Goal: Task Accomplishment & Management: Manage account settings

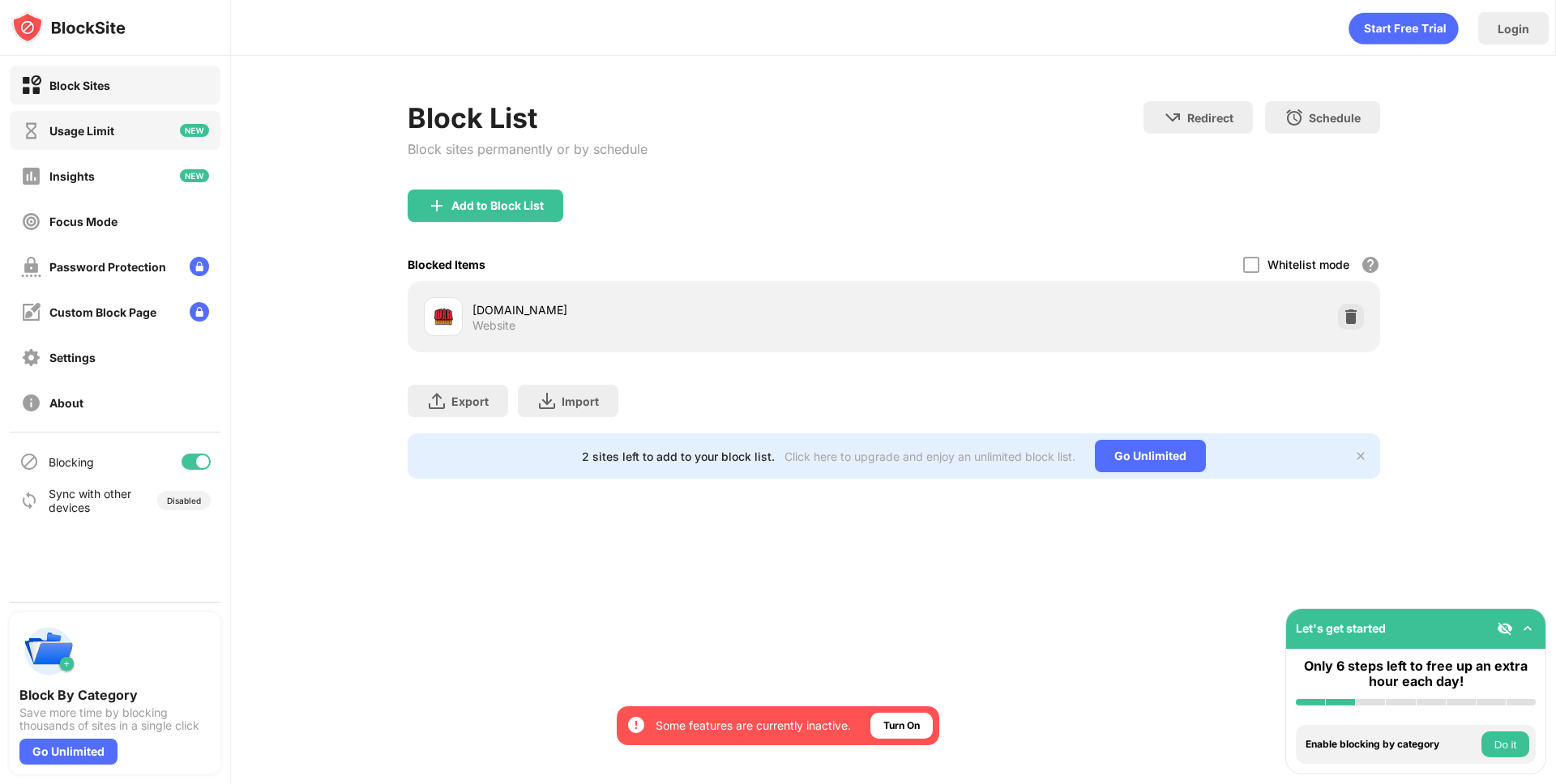
click at [149, 129] on div "Usage Limit" at bounding box center [114, 131] width 211 height 39
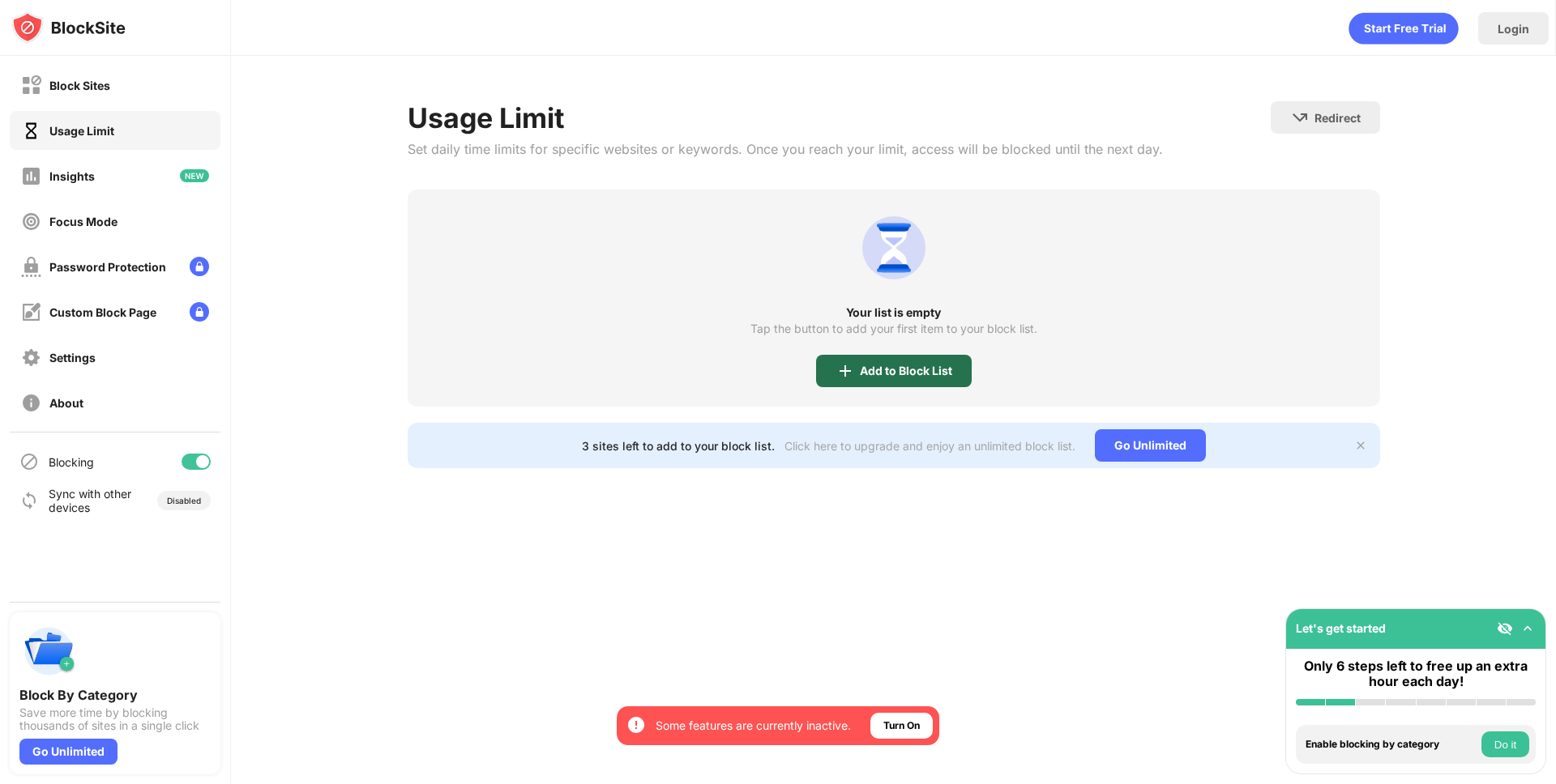
click at [864, 375] on div "Add to Block List" at bounding box center [906, 370] width 92 height 13
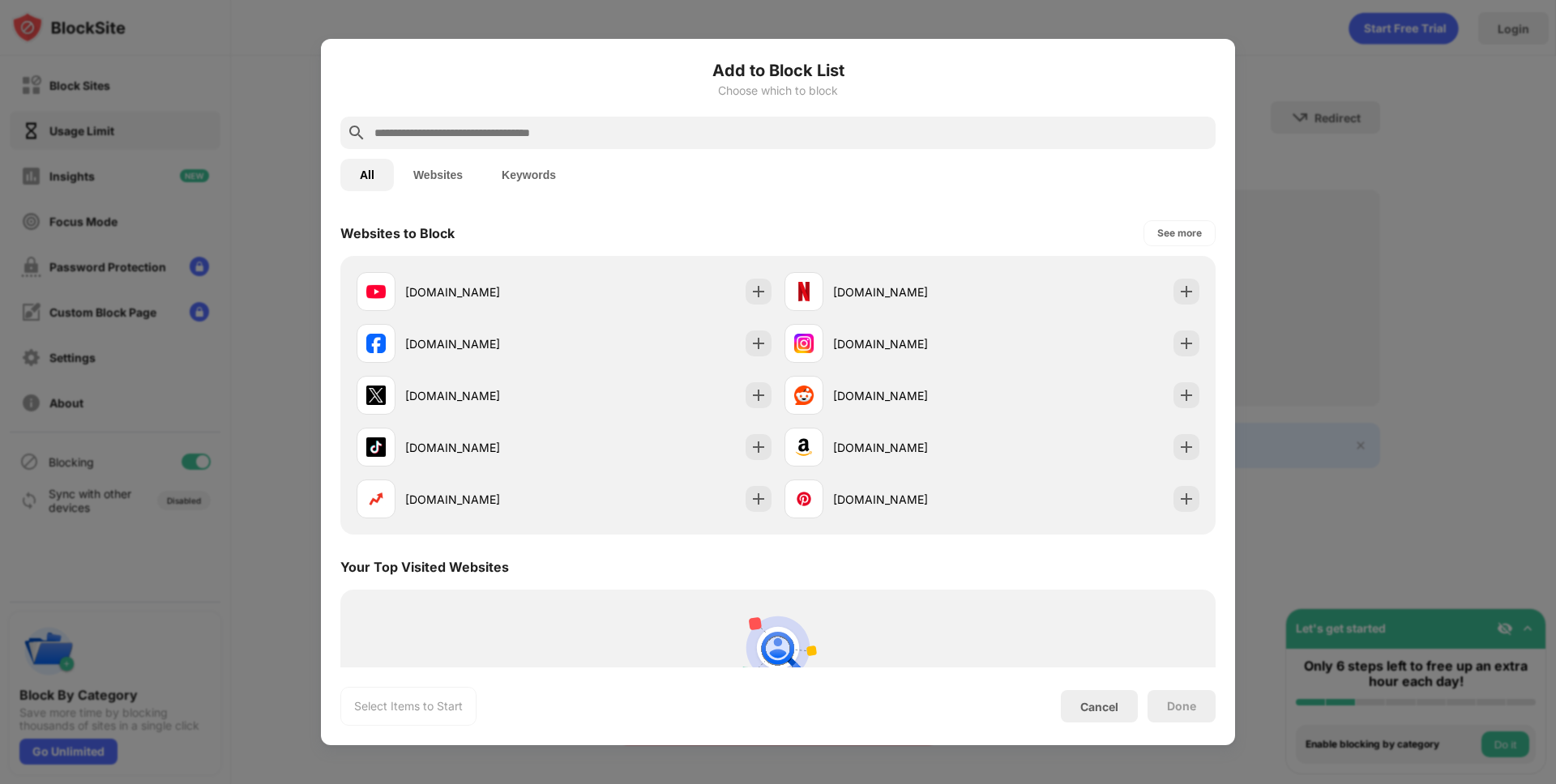
click at [628, 141] on input "text" at bounding box center [791, 132] width 836 height 20
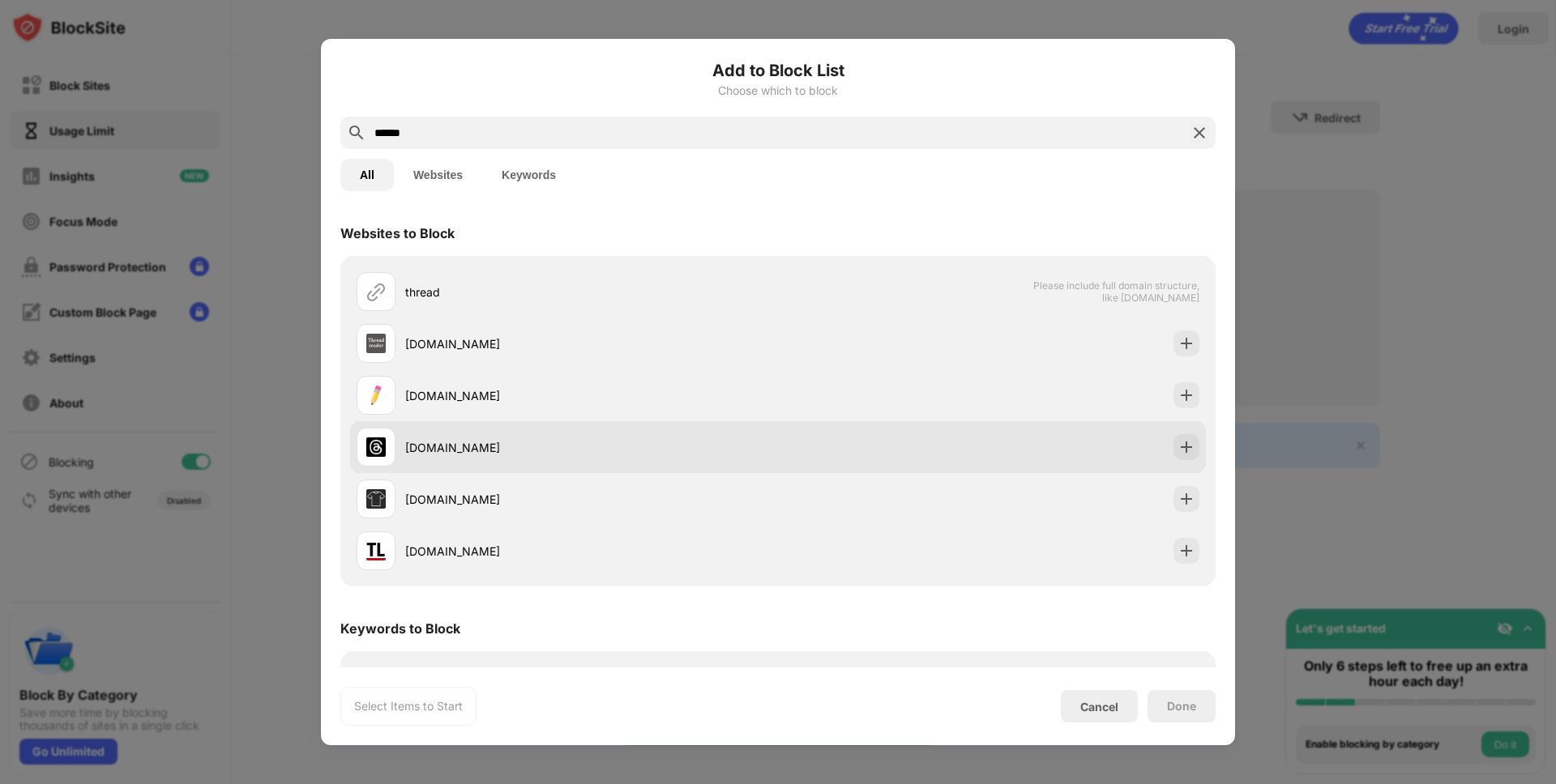
type input "******"
click at [474, 436] on div "threads.com" at bounding box center [568, 447] width 422 height 39
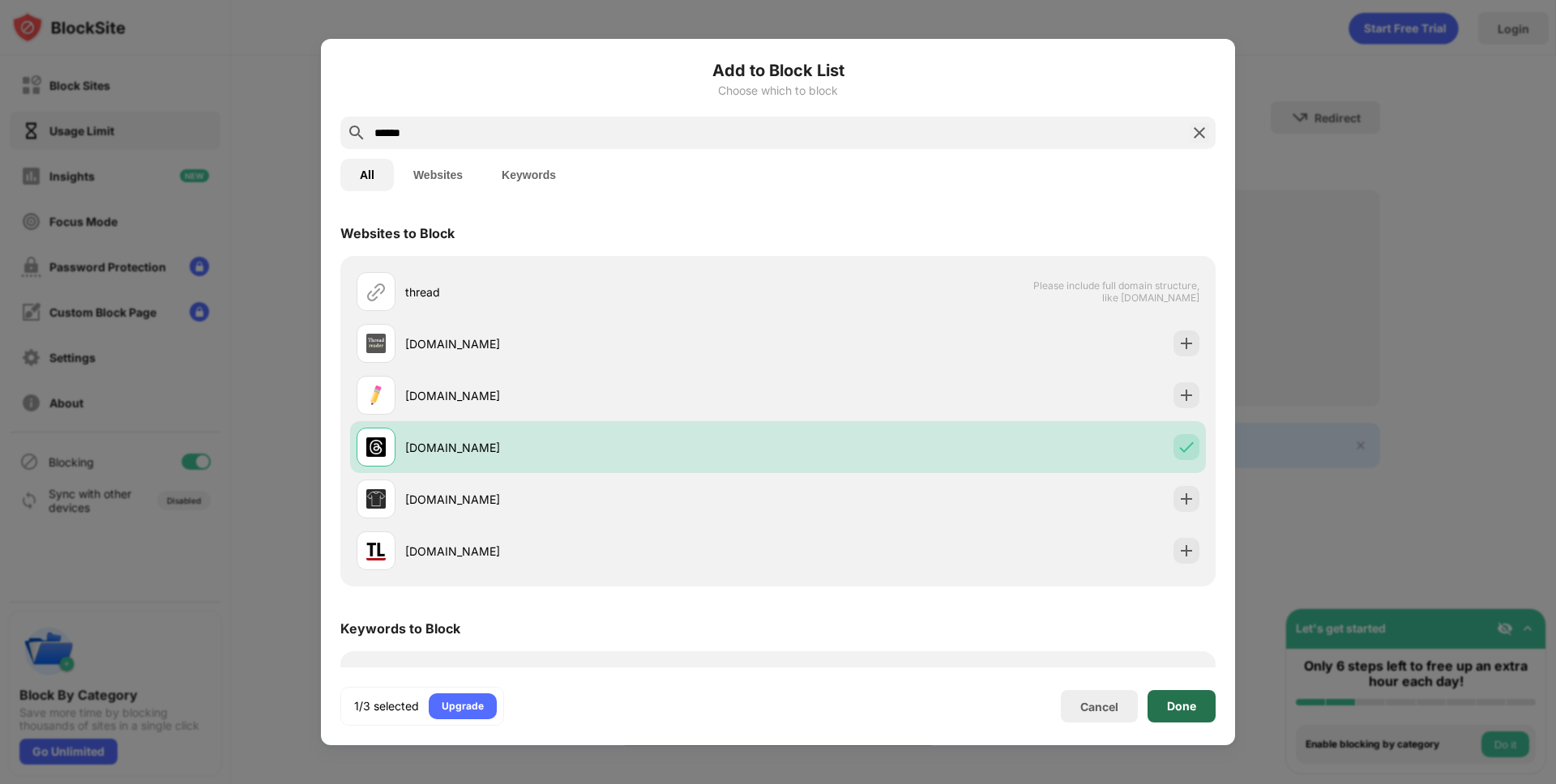
click at [1174, 715] on div "Done" at bounding box center [1181, 706] width 68 height 32
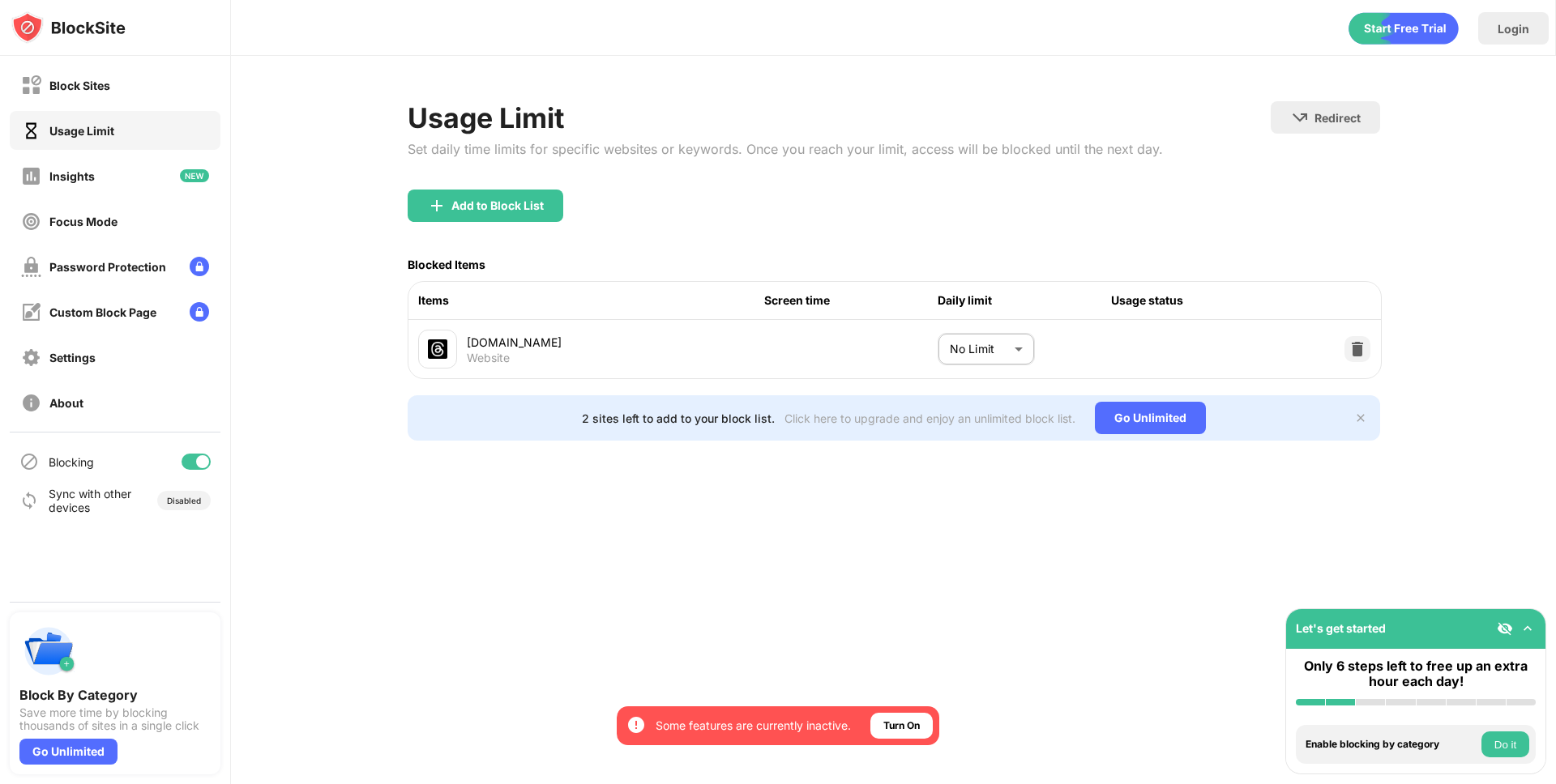
drag, startPoint x: 1040, startPoint y: 537, endPoint x: 1034, endPoint y: 467, distance: 70.3
click at [1040, 537] on div "Login Usage Limit Set daily time limits for specific websites or keywords. Once…" at bounding box center [894, 392] width 1325 height 784
click at [1002, 358] on body "By opting in, you ensure access to all the features and benefits that rely on t…" at bounding box center [778, 392] width 1556 height 784
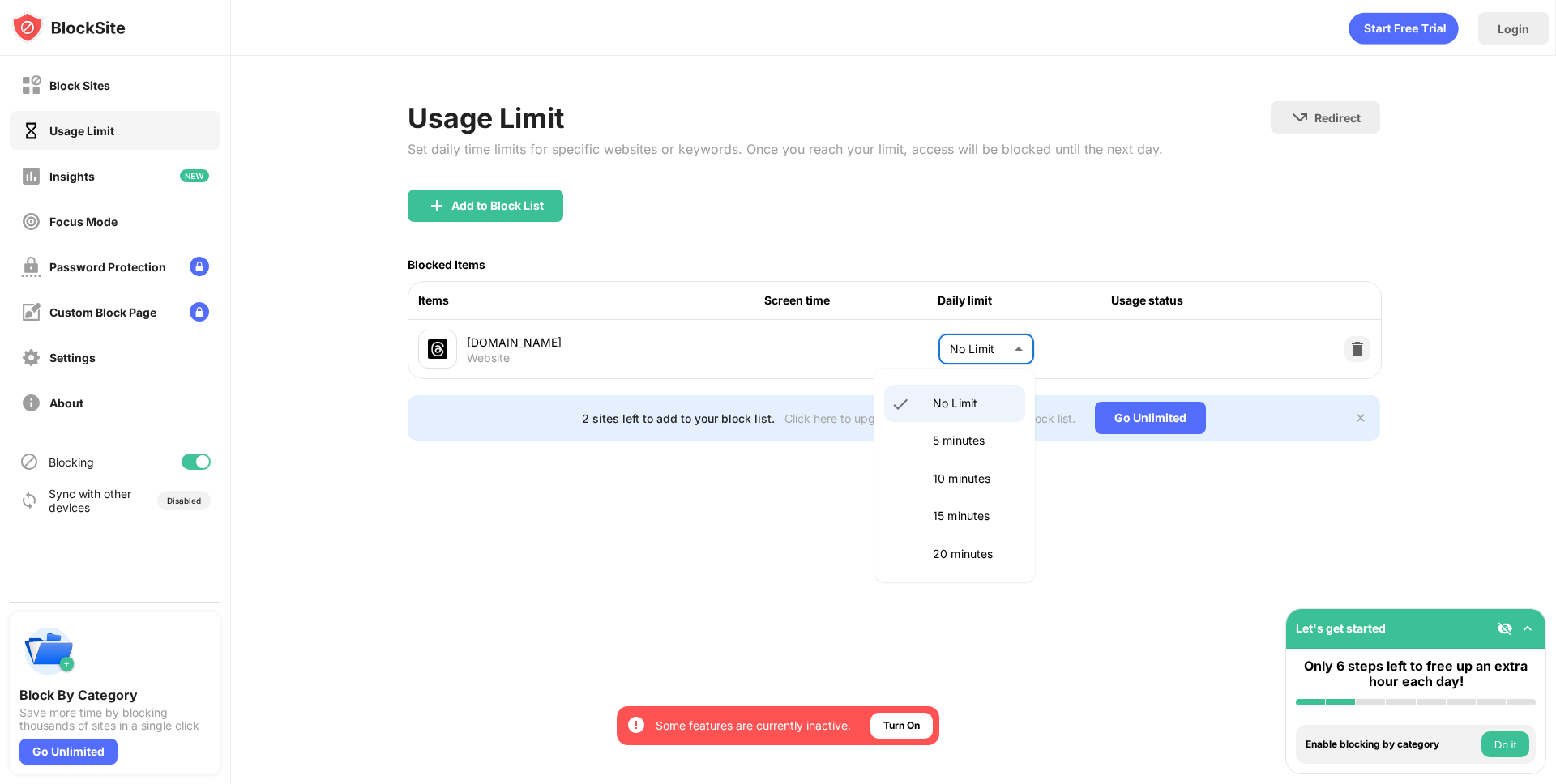
click at [988, 472] on p "10 minutes" at bounding box center [974, 479] width 83 height 18
type input "**"
click at [1006, 533] on div "Login Usage Limit Set daily time limits for specific websites or keywords. Once…" at bounding box center [894, 392] width 1325 height 784
click at [1069, 203] on div "Add to Block List" at bounding box center [893, 218] width 972 height 58
click at [118, 168] on div "Insights" at bounding box center [114, 176] width 211 height 39
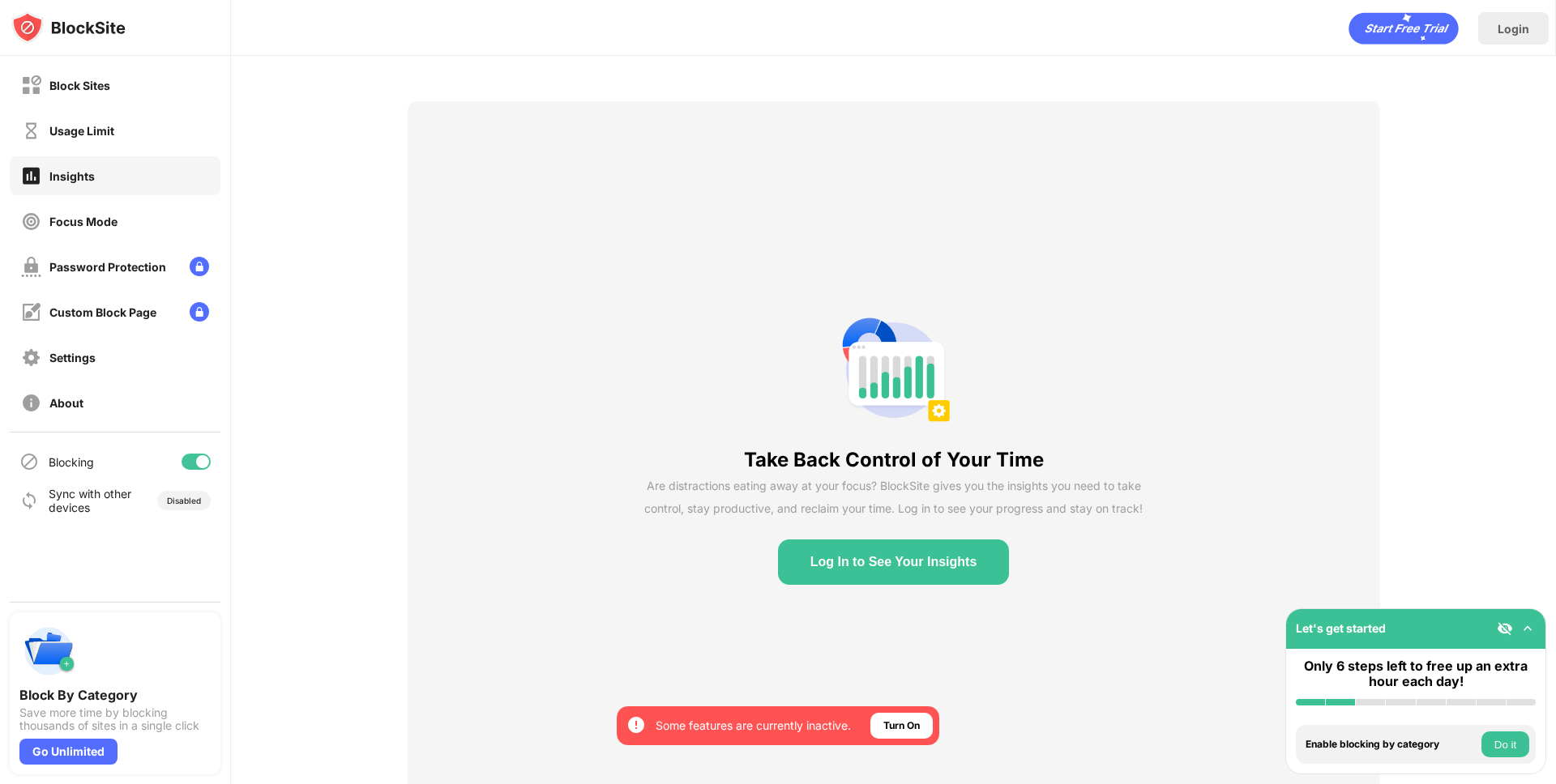
click at [886, 563] on button "Log In to See Your Insights" at bounding box center [893, 561] width 231 height 45
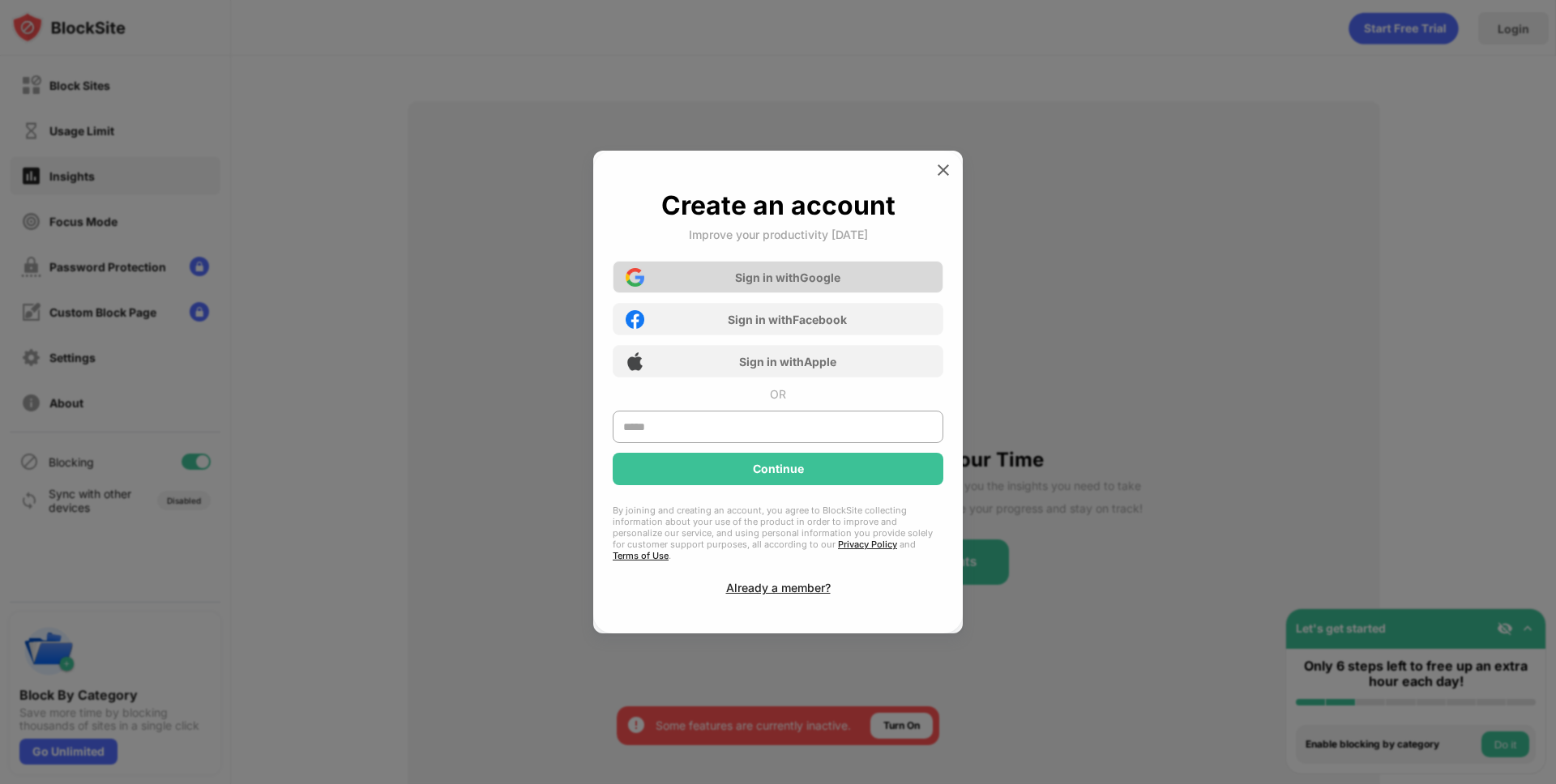
click at [820, 279] on div "Sign in with Google" at bounding box center [787, 277] width 105 height 14
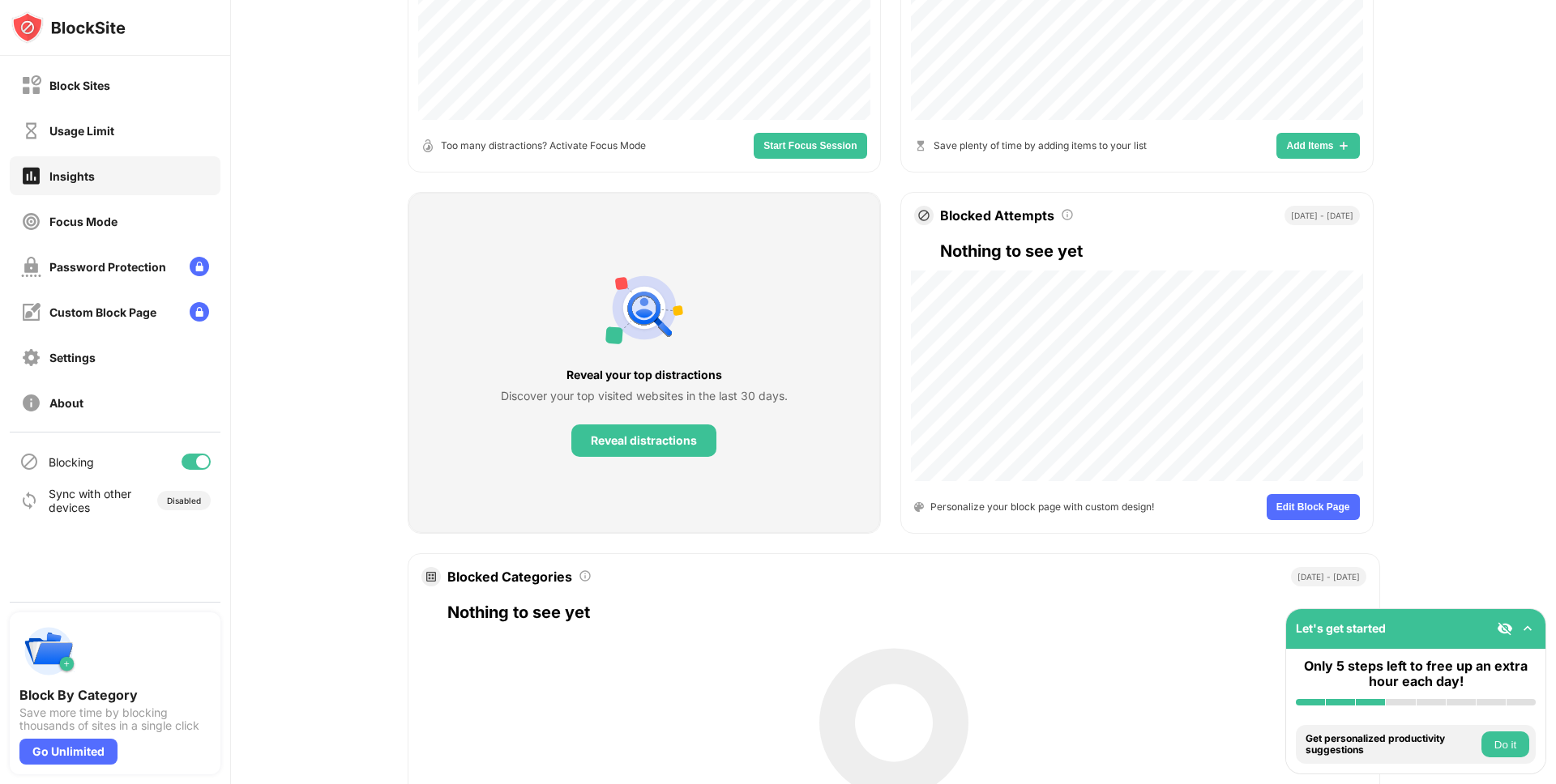
scroll to position [581, 0]
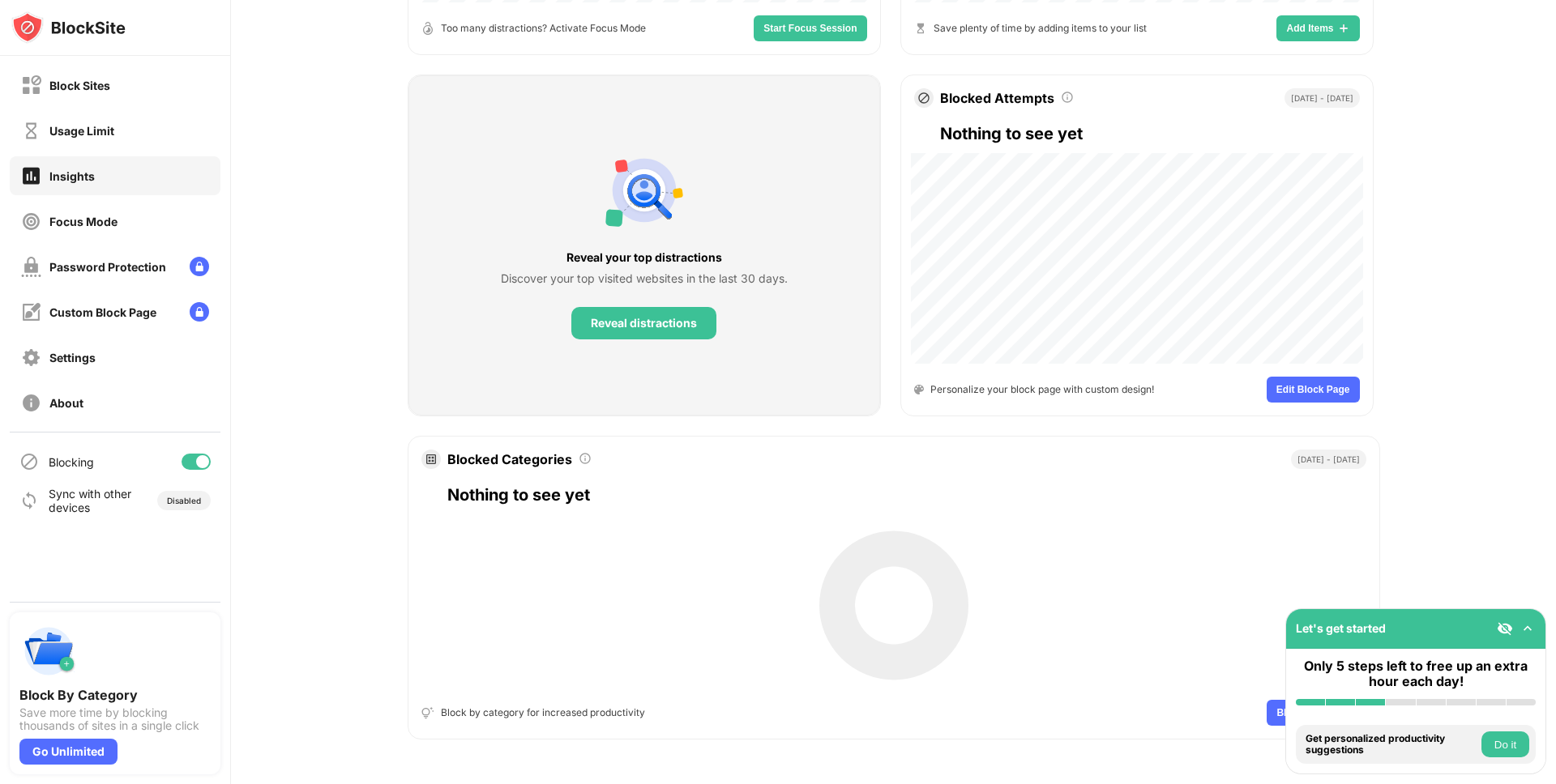
click at [154, 162] on div "Insights" at bounding box center [114, 176] width 211 height 39
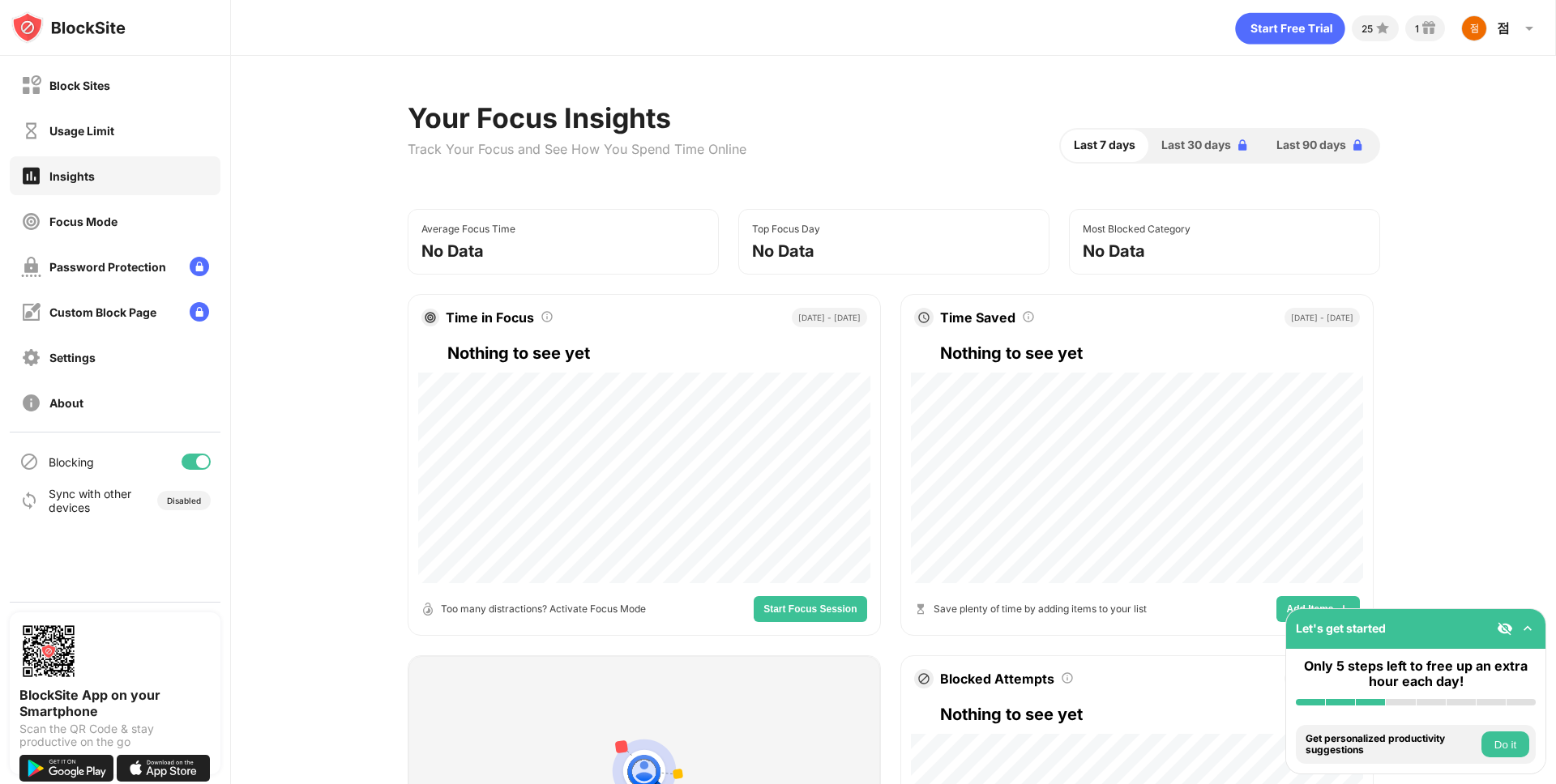
drag, startPoint x: 426, startPoint y: 147, endPoint x: 679, endPoint y: 148, distance: 253.0
click at [679, 148] on div "Track Your Focus and See How You Spend Time Online" at bounding box center [576, 148] width 339 height 16
click at [696, 177] on div "Your Focus Insights Track Your Focus and See How You Spend Time Online" at bounding box center [576, 145] width 339 height 88
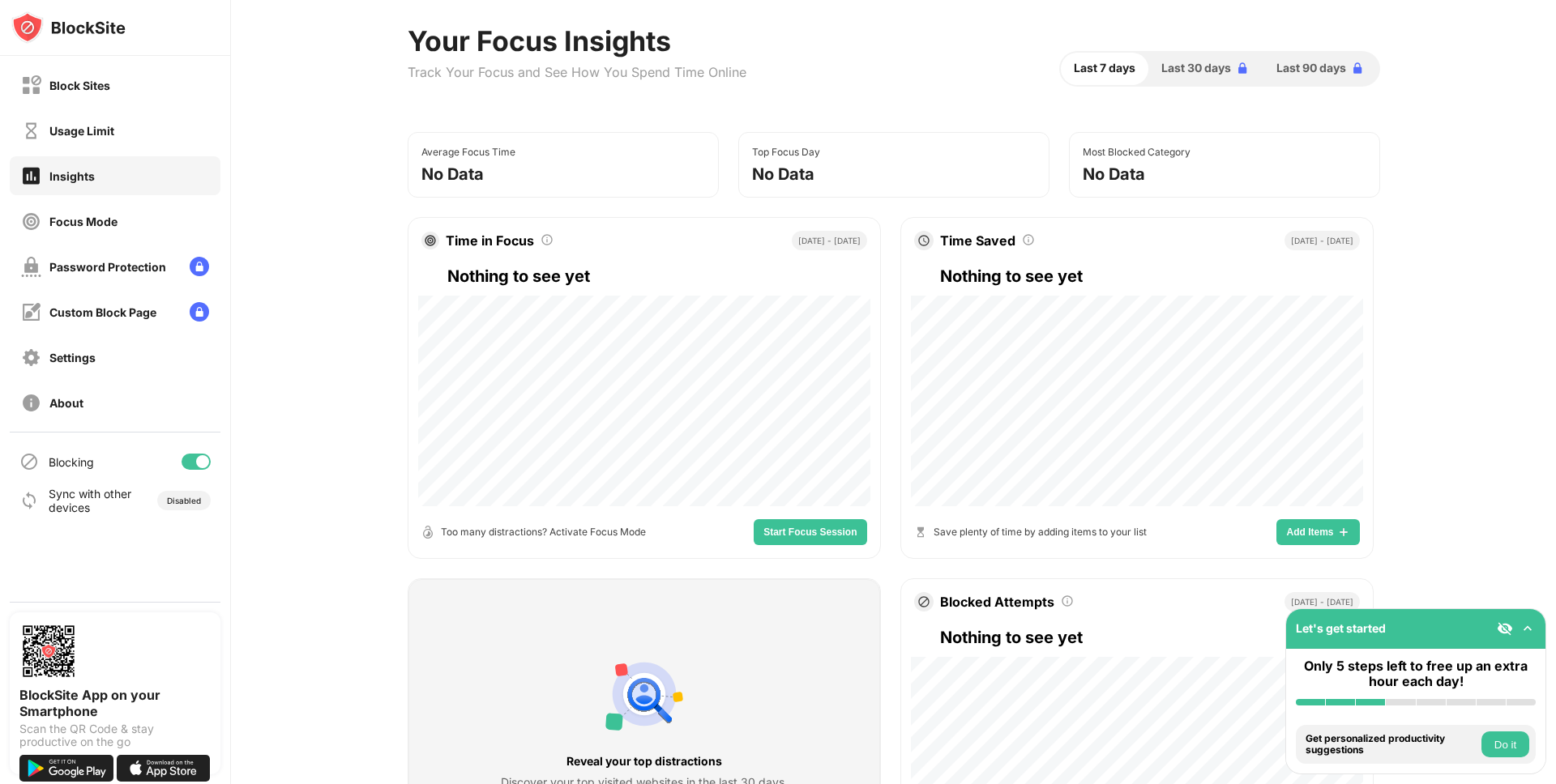
scroll to position [323, 0]
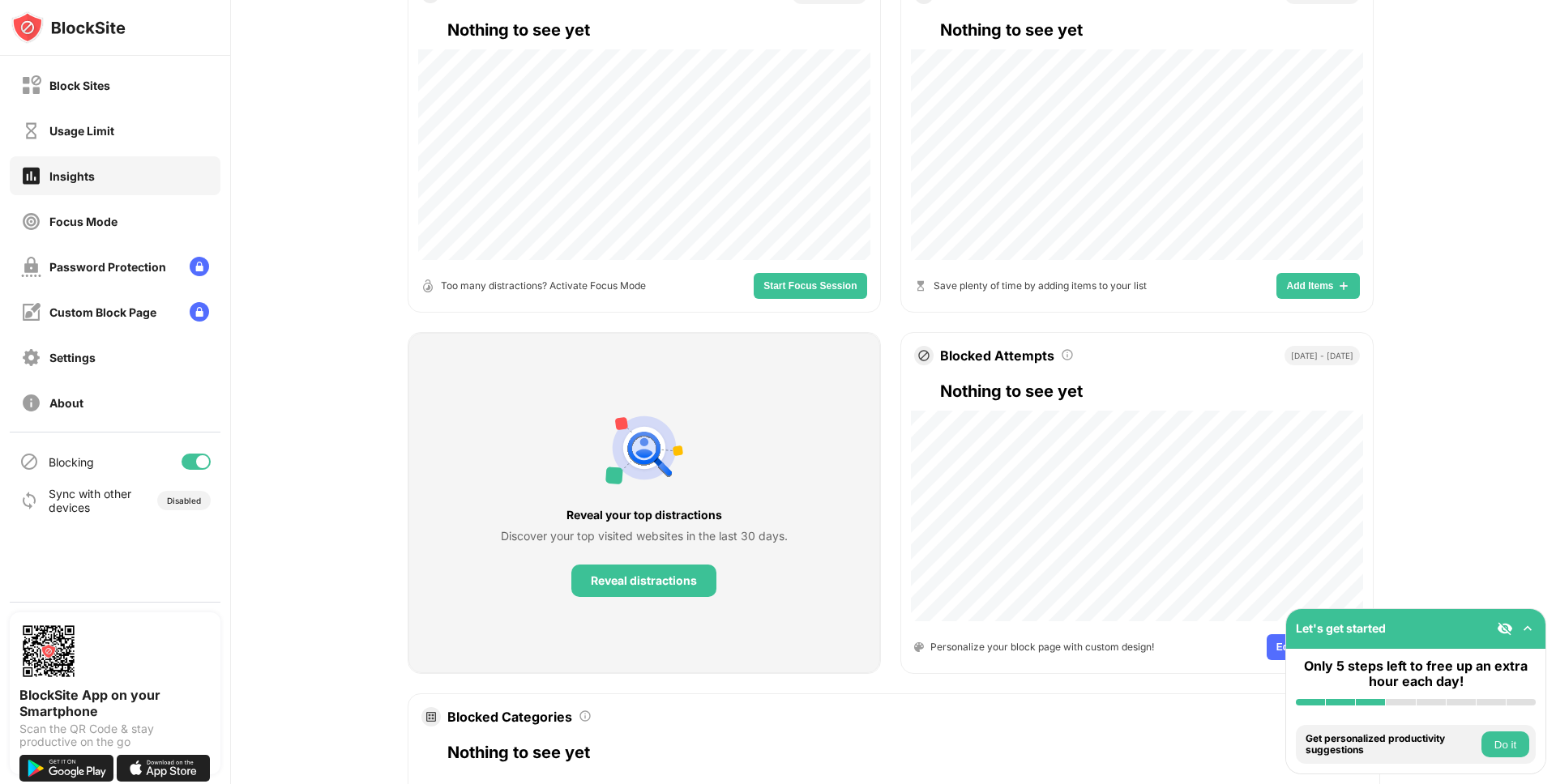
click at [782, 287] on span "Start Focus Session" at bounding box center [809, 285] width 93 height 9
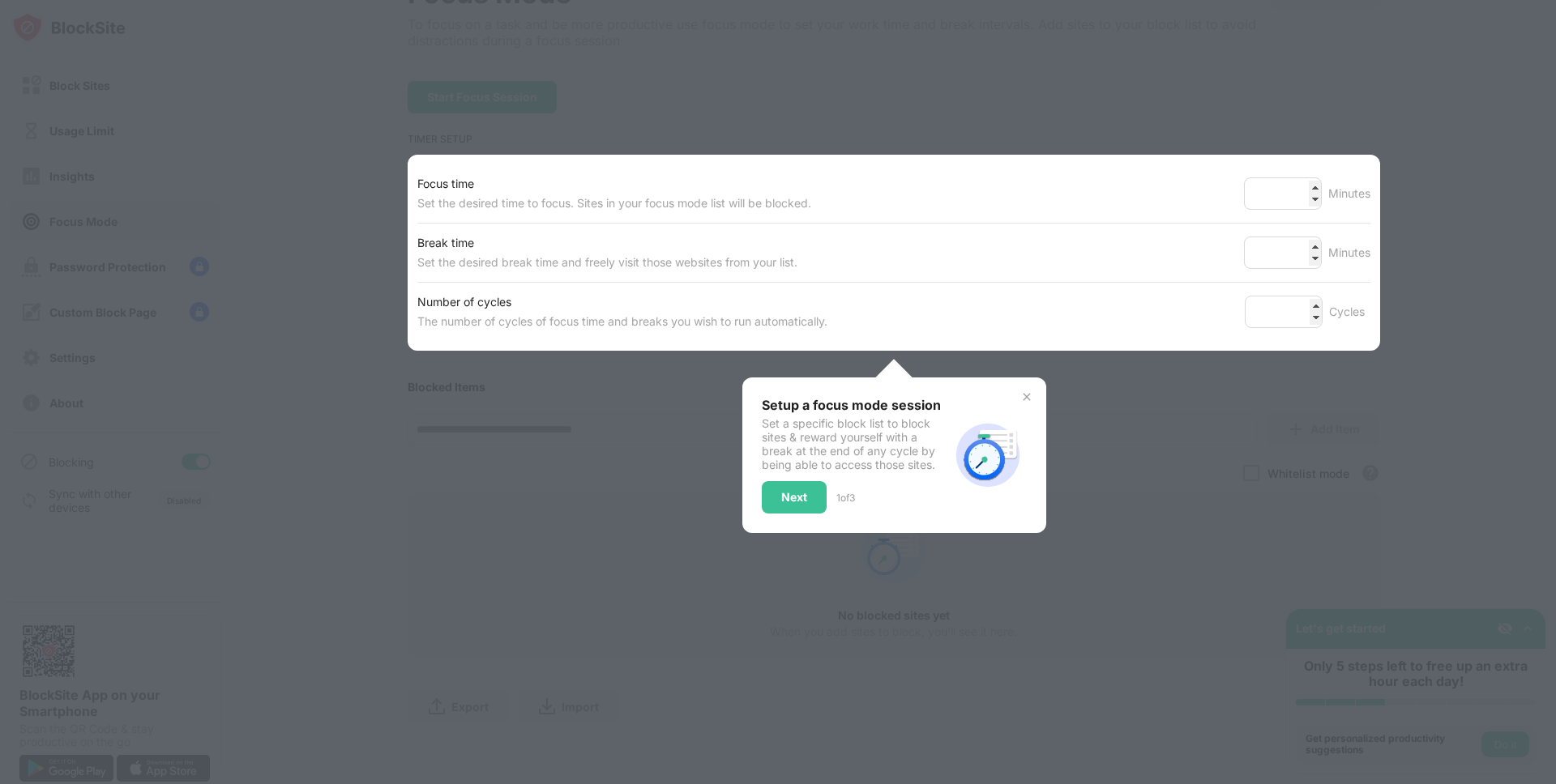
scroll to position [123, 0]
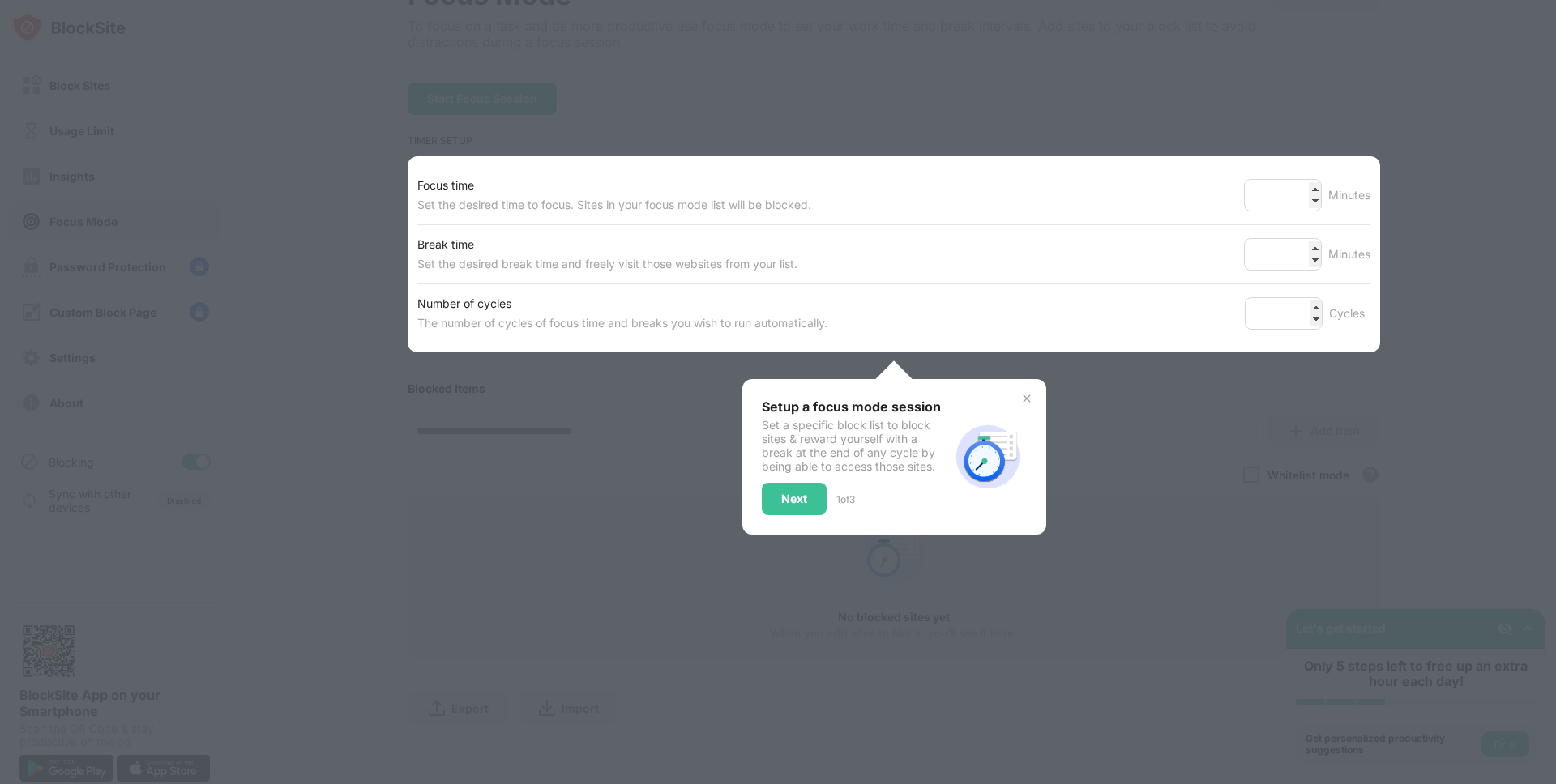
click at [1032, 401] on div "Setup a focus mode session Set a specific block list to block sites & reward yo…" at bounding box center [895, 456] width 304 height 155
click at [790, 487] on div "Next" at bounding box center [794, 499] width 65 height 32
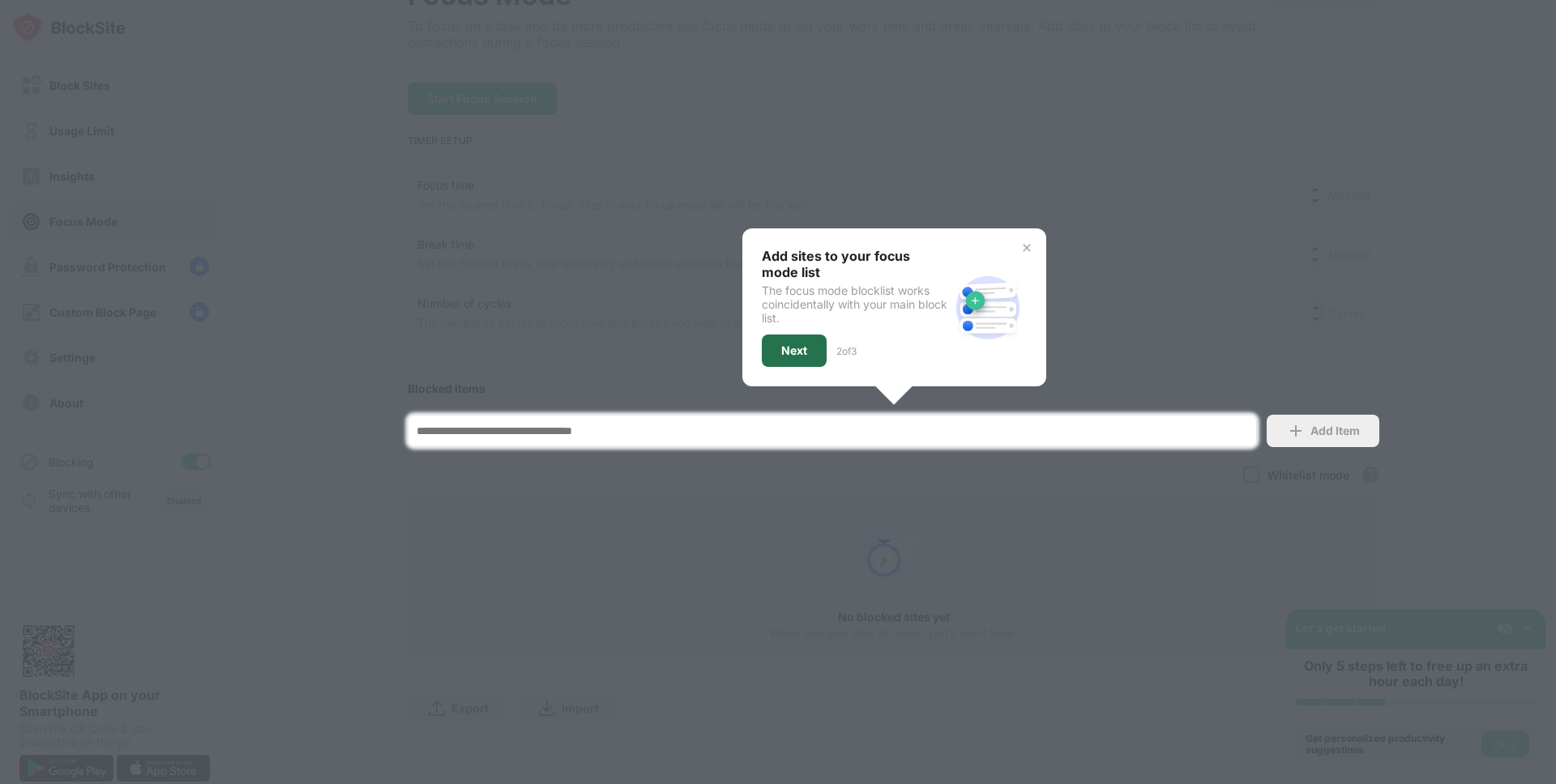
click at [787, 344] on div "Next" at bounding box center [794, 350] width 26 height 13
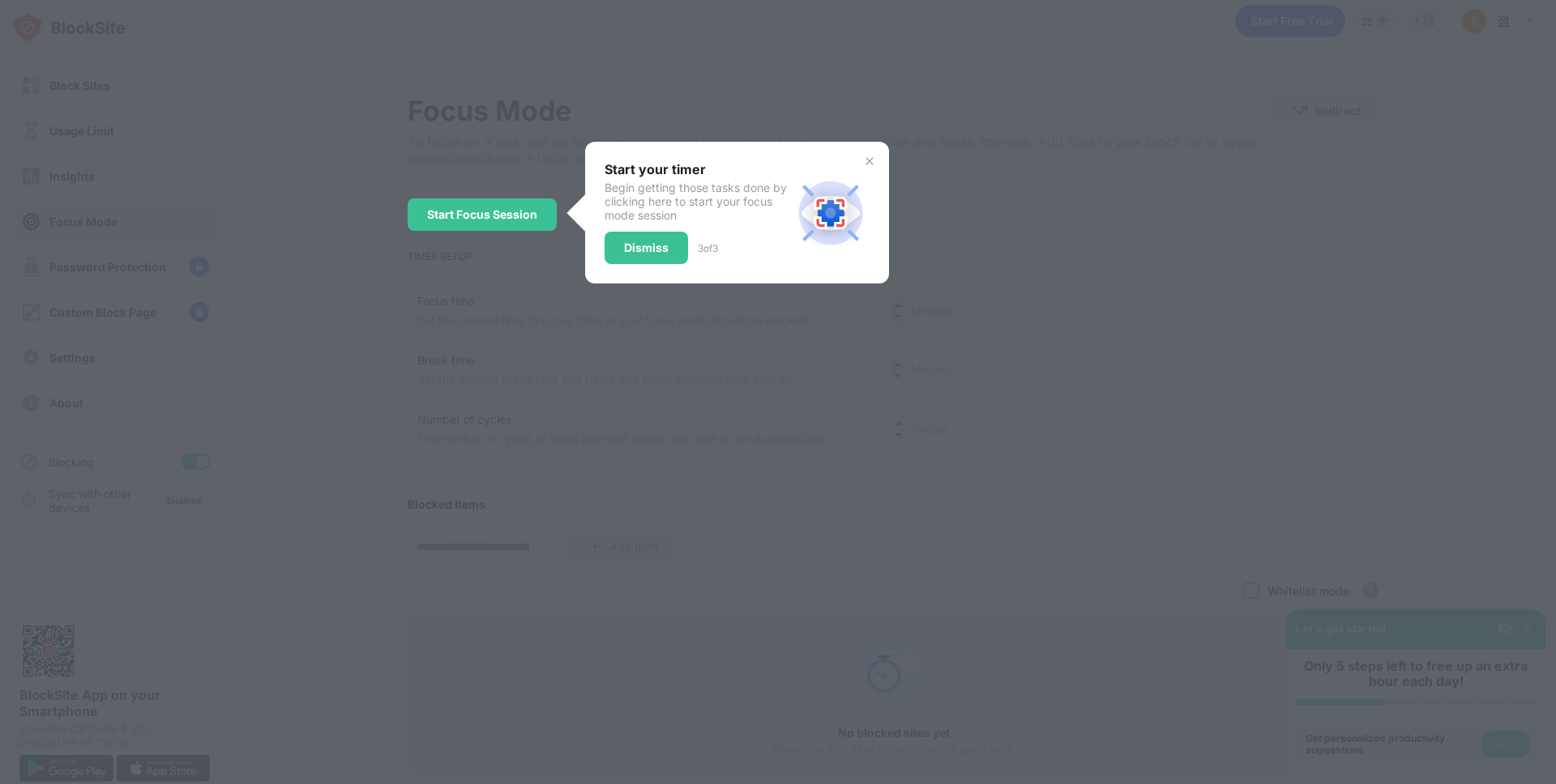
scroll to position [0, 0]
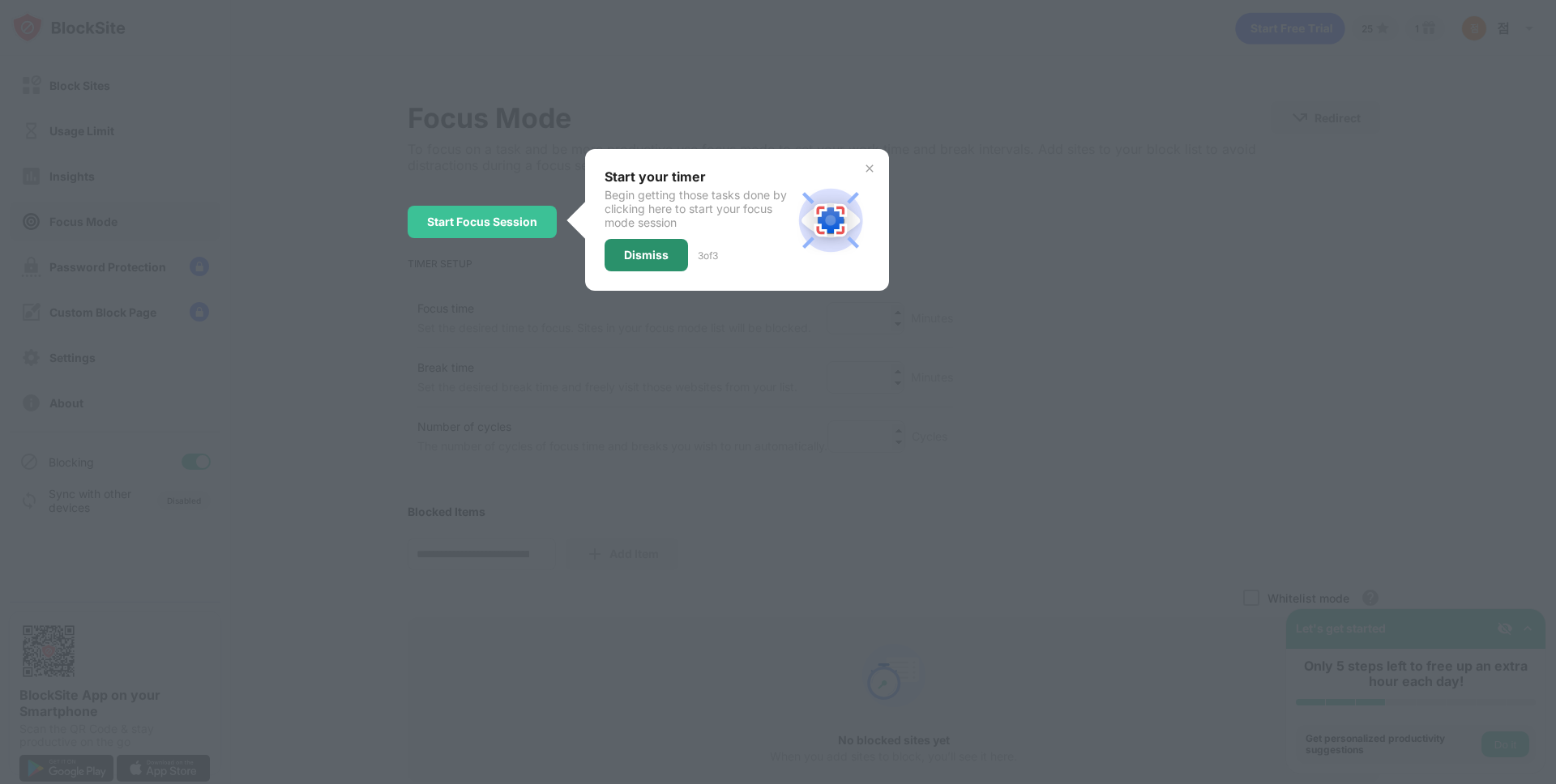
click at [640, 262] on div "Dismiss" at bounding box center [646, 255] width 84 height 32
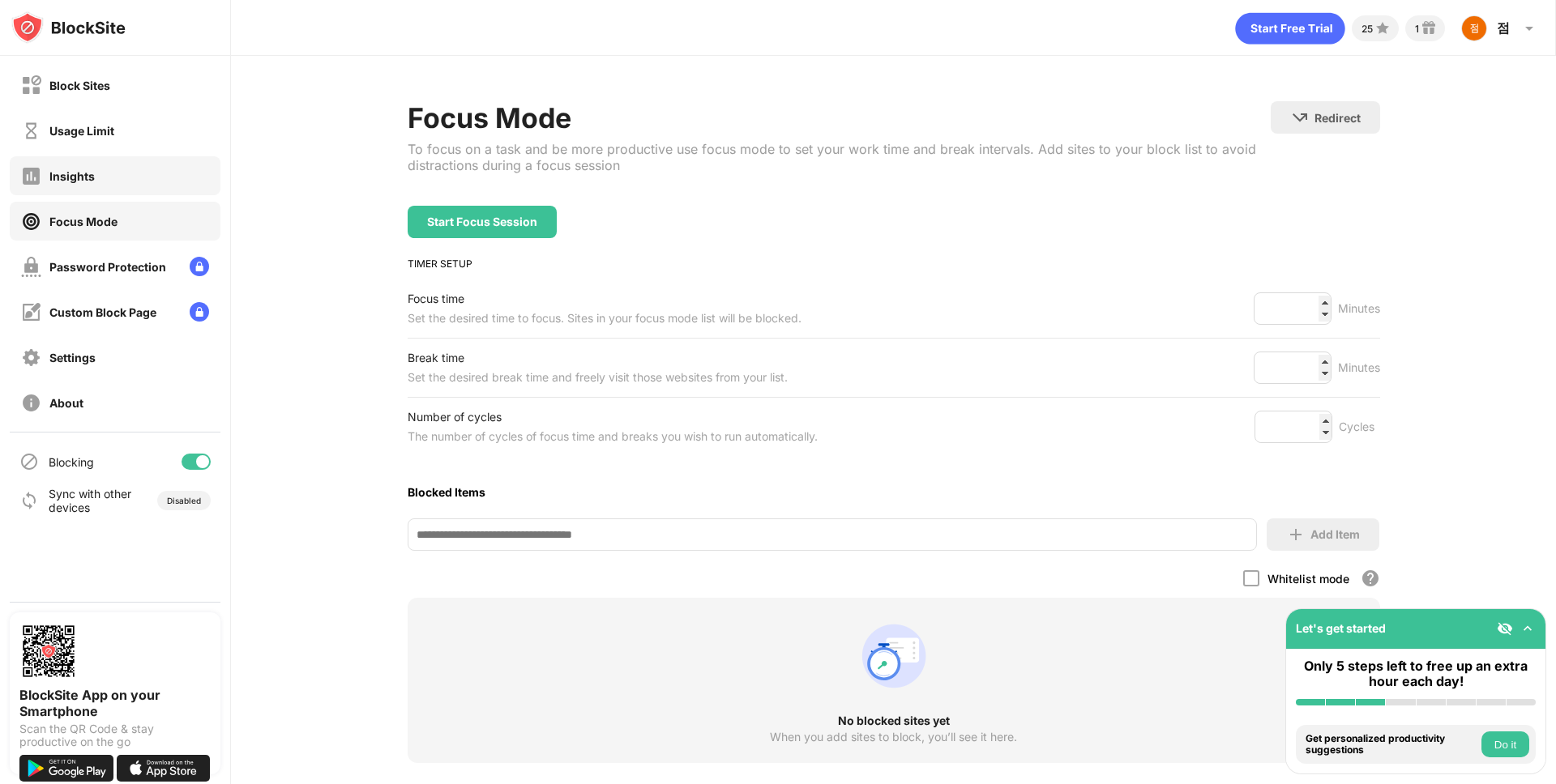
click at [119, 172] on div "Insights" at bounding box center [114, 176] width 211 height 39
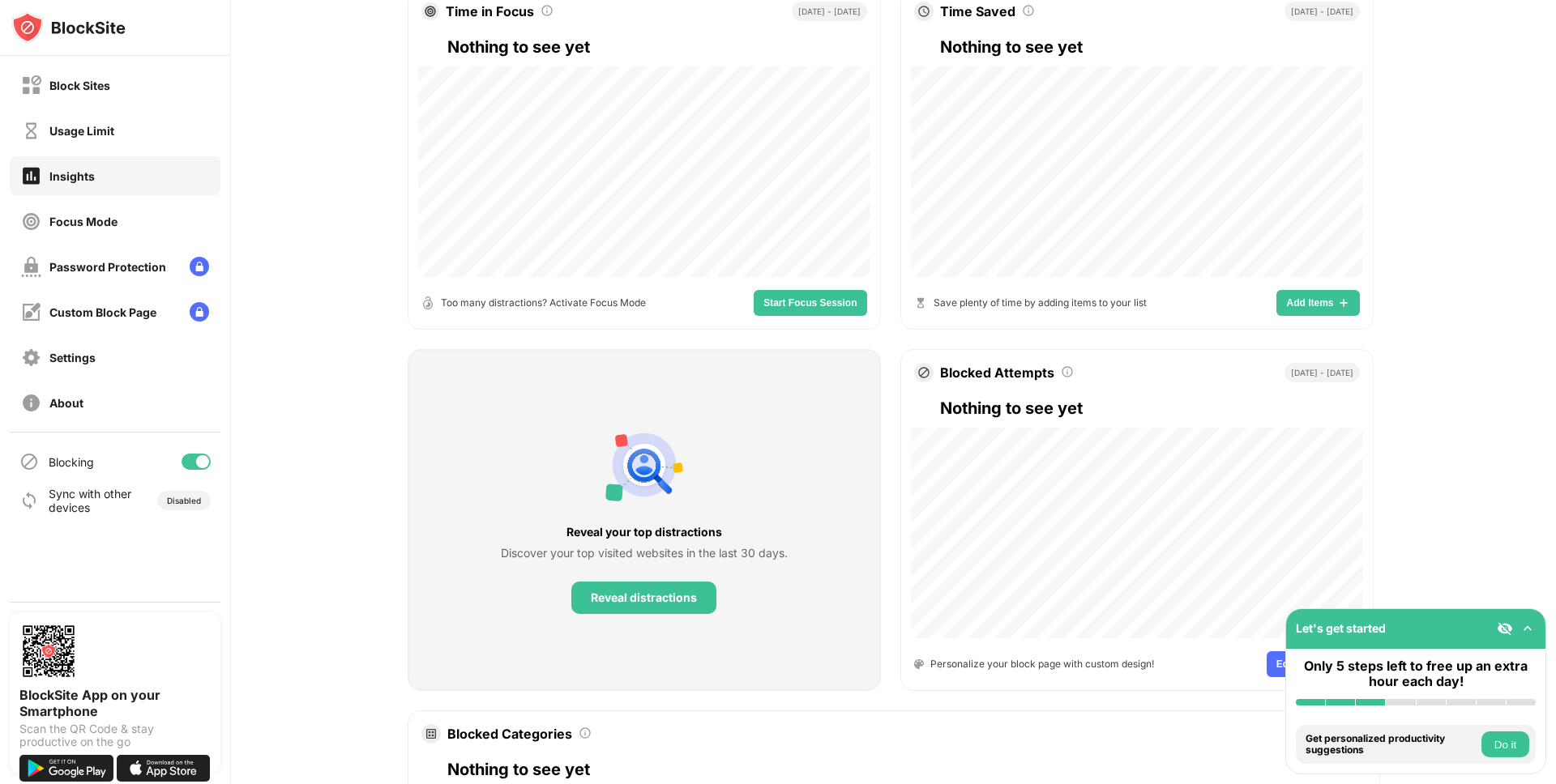
scroll to position [305, 0]
click at [1321, 306] on span "Add Items" at bounding box center [1308, 304] width 47 height 9
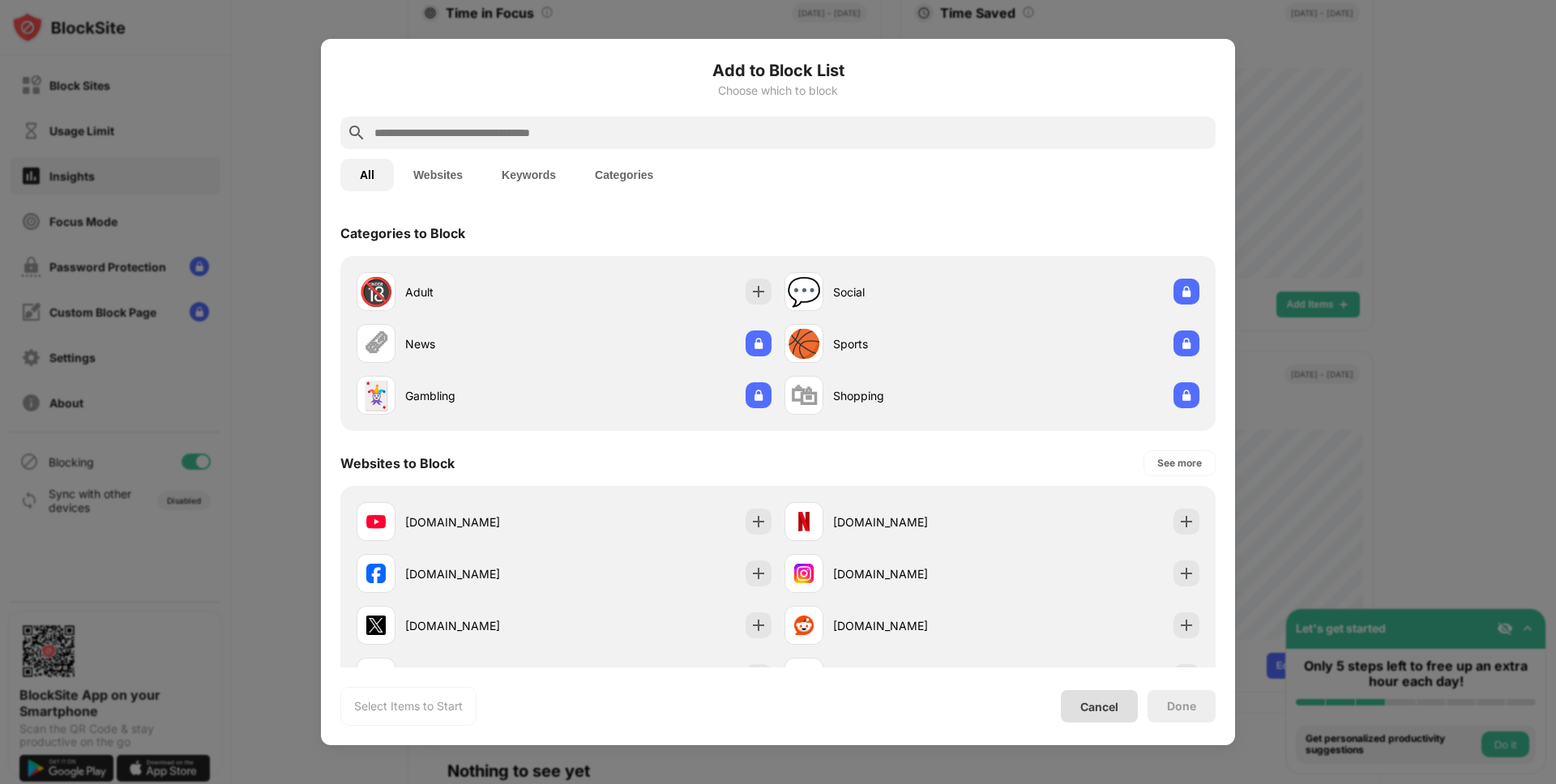
click at [1098, 710] on div "Cancel" at bounding box center [1099, 706] width 38 height 14
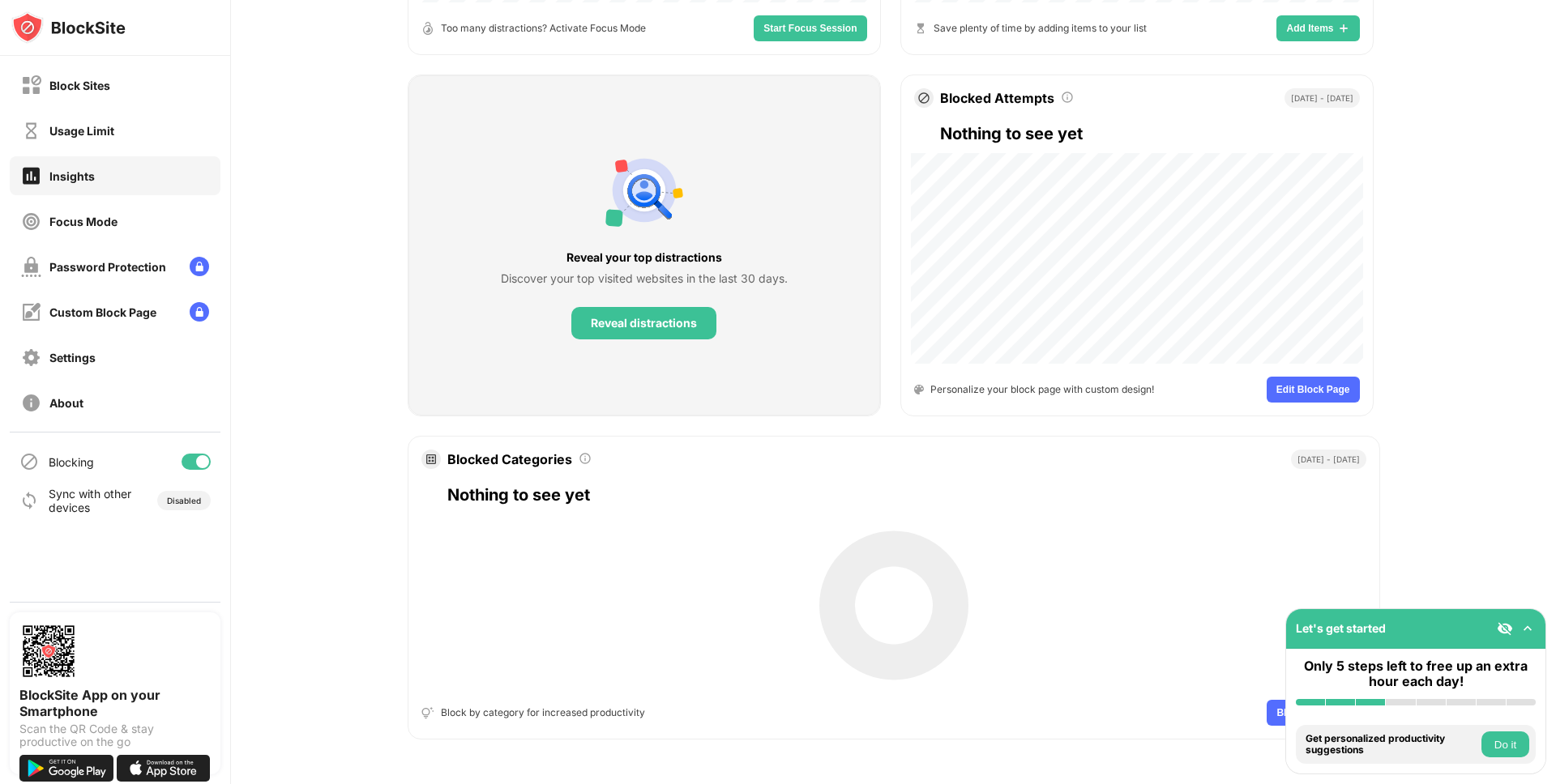
scroll to position [581, 0]
click at [1508, 740] on button "Do it" at bounding box center [1505, 744] width 48 height 26
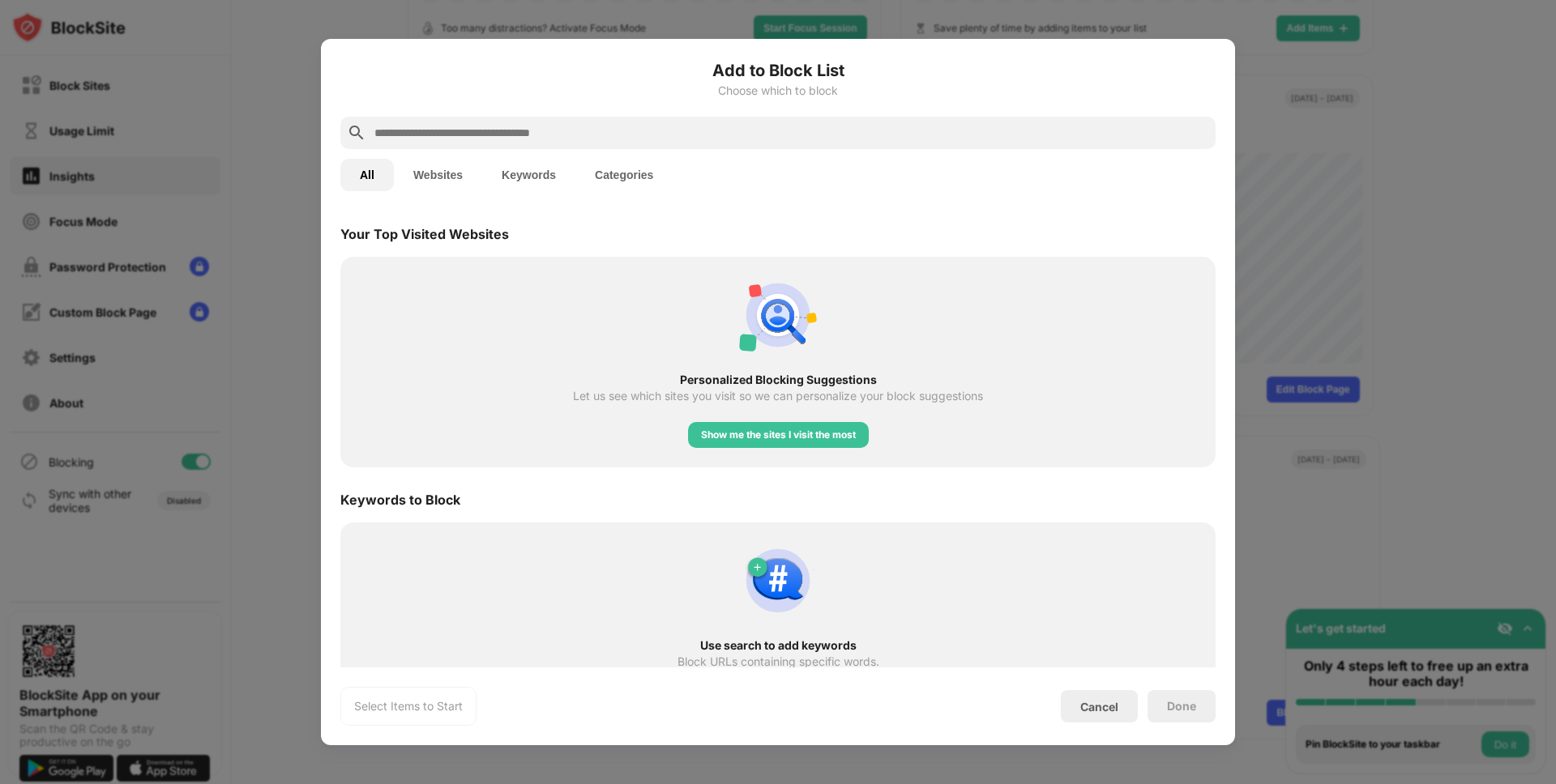
scroll to position [564, 0]
click at [1116, 706] on div "Cancel" at bounding box center [1099, 706] width 38 height 14
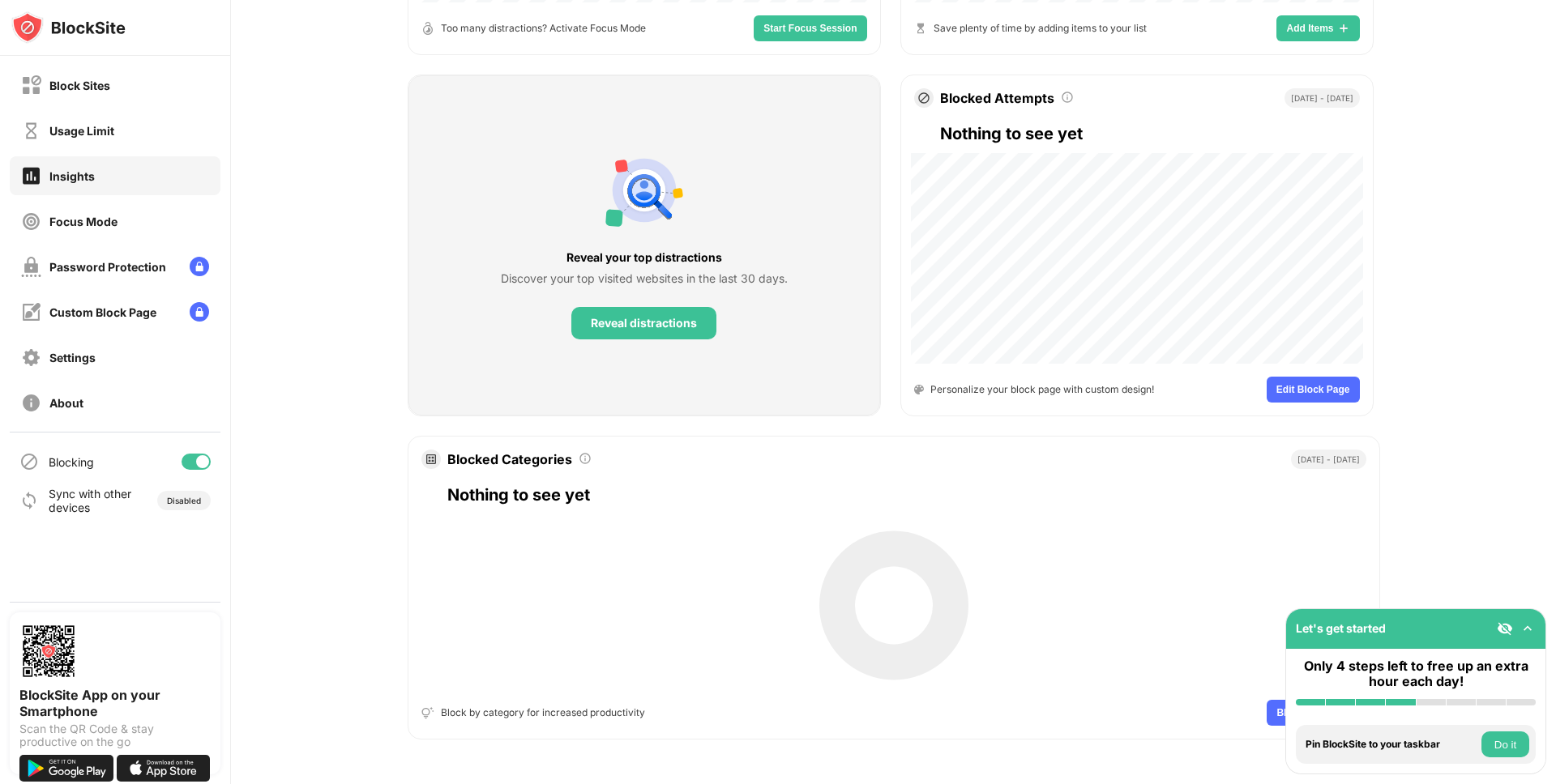
click at [1510, 742] on button "Do it" at bounding box center [1505, 744] width 48 height 26
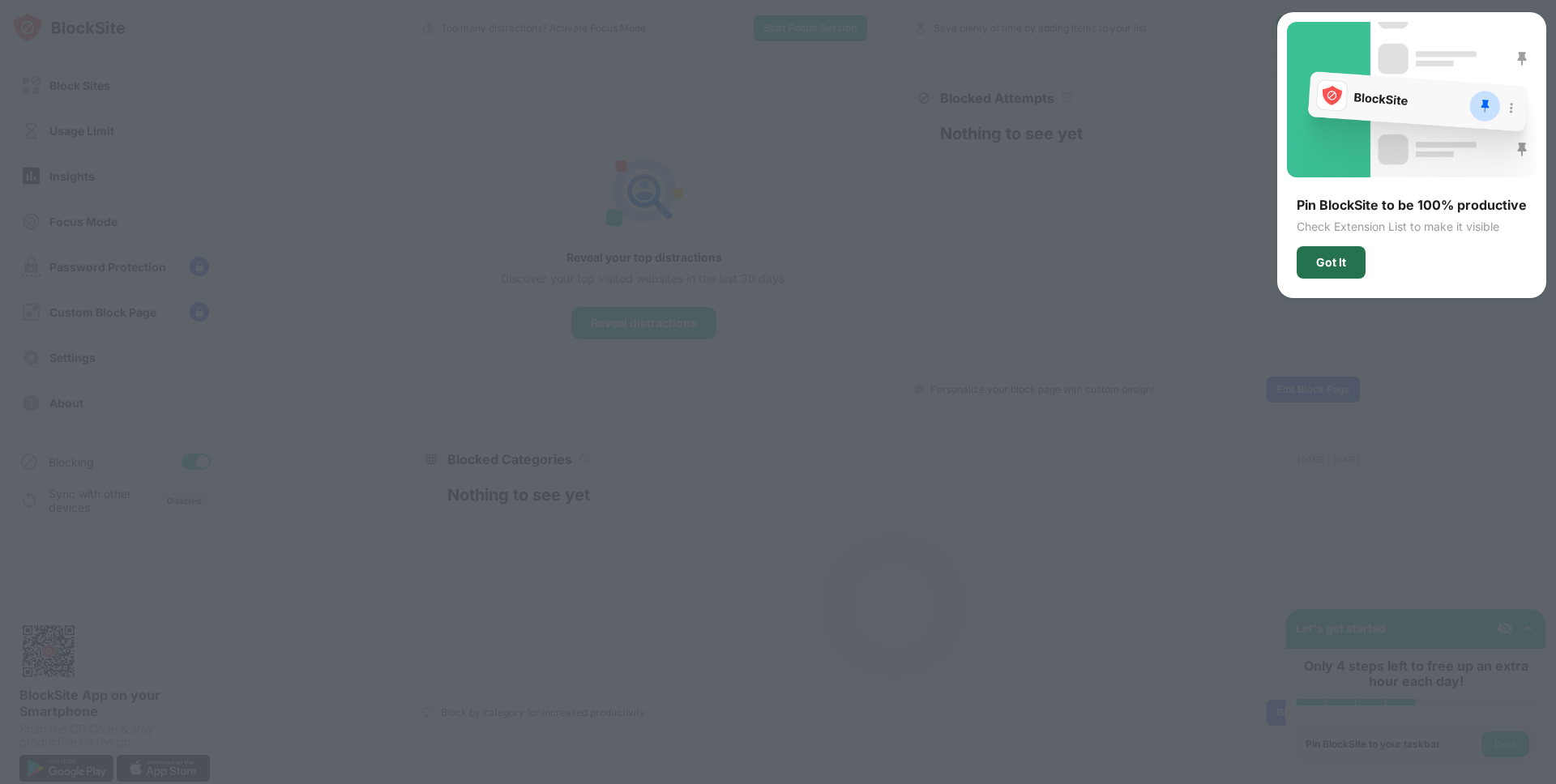
click at [1337, 272] on div "Got It" at bounding box center [1331, 263] width 69 height 32
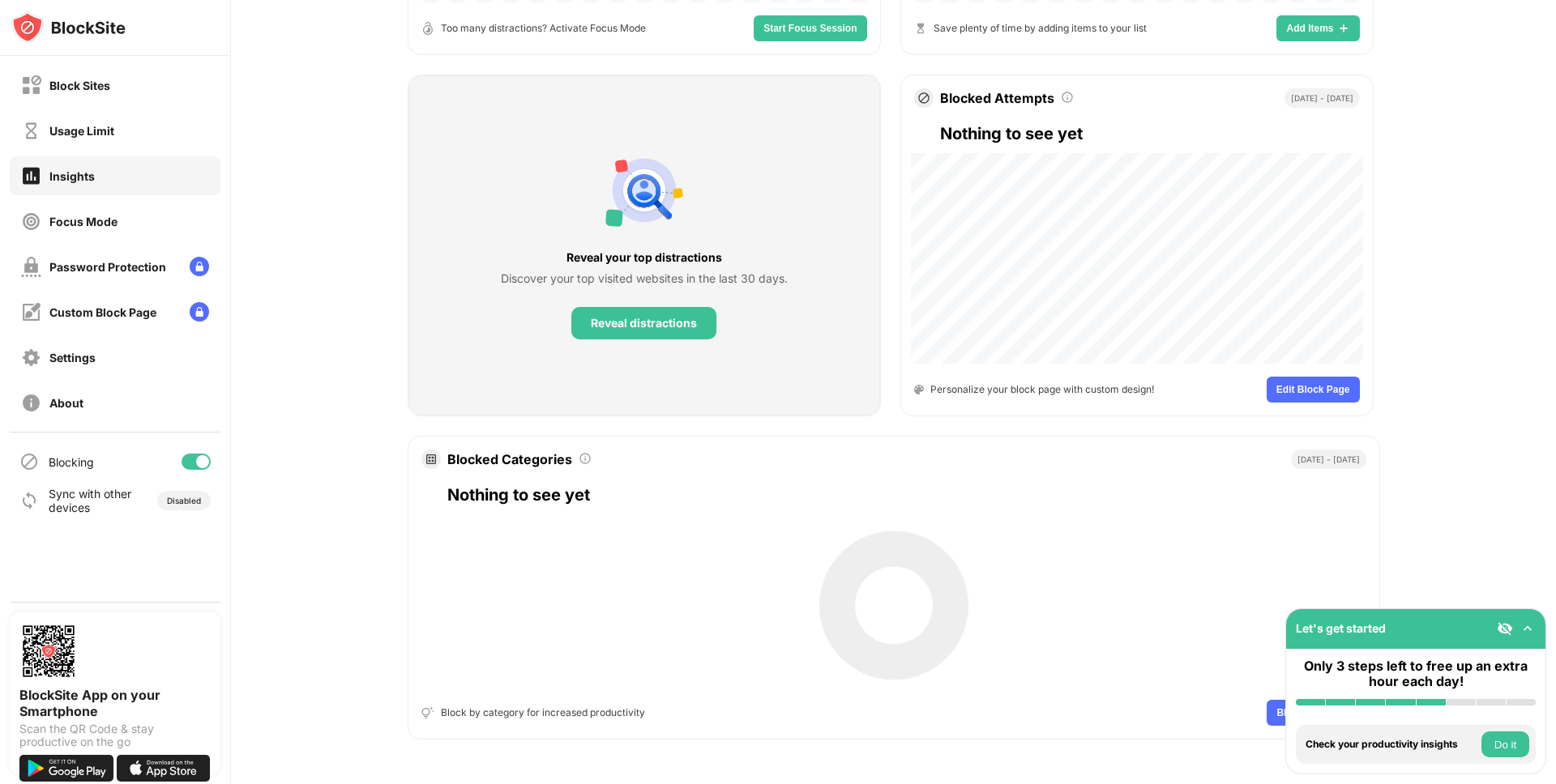
click at [1522, 748] on button "Do it" at bounding box center [1505, 744] width 48 height 26
click at [1517, 742] on button "Do it" at bounding box center [1505, 744] width 48 height 26
click at [1505, 742] on button "Do it" at bounding box center [1505, 744] width 48 height 26
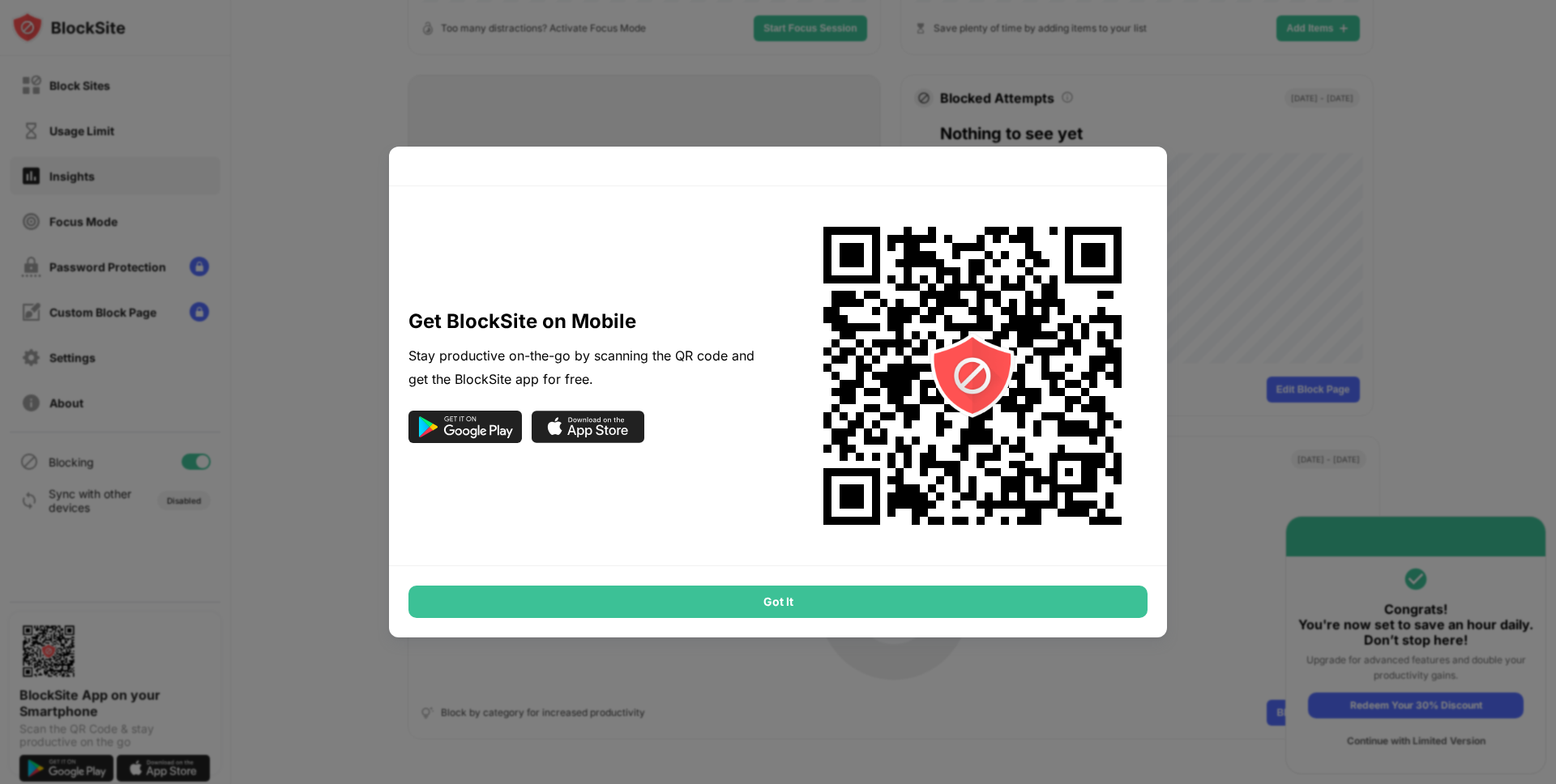
click at [1268, 346] on div at bounding box center [778, 392] width 1556 height 784
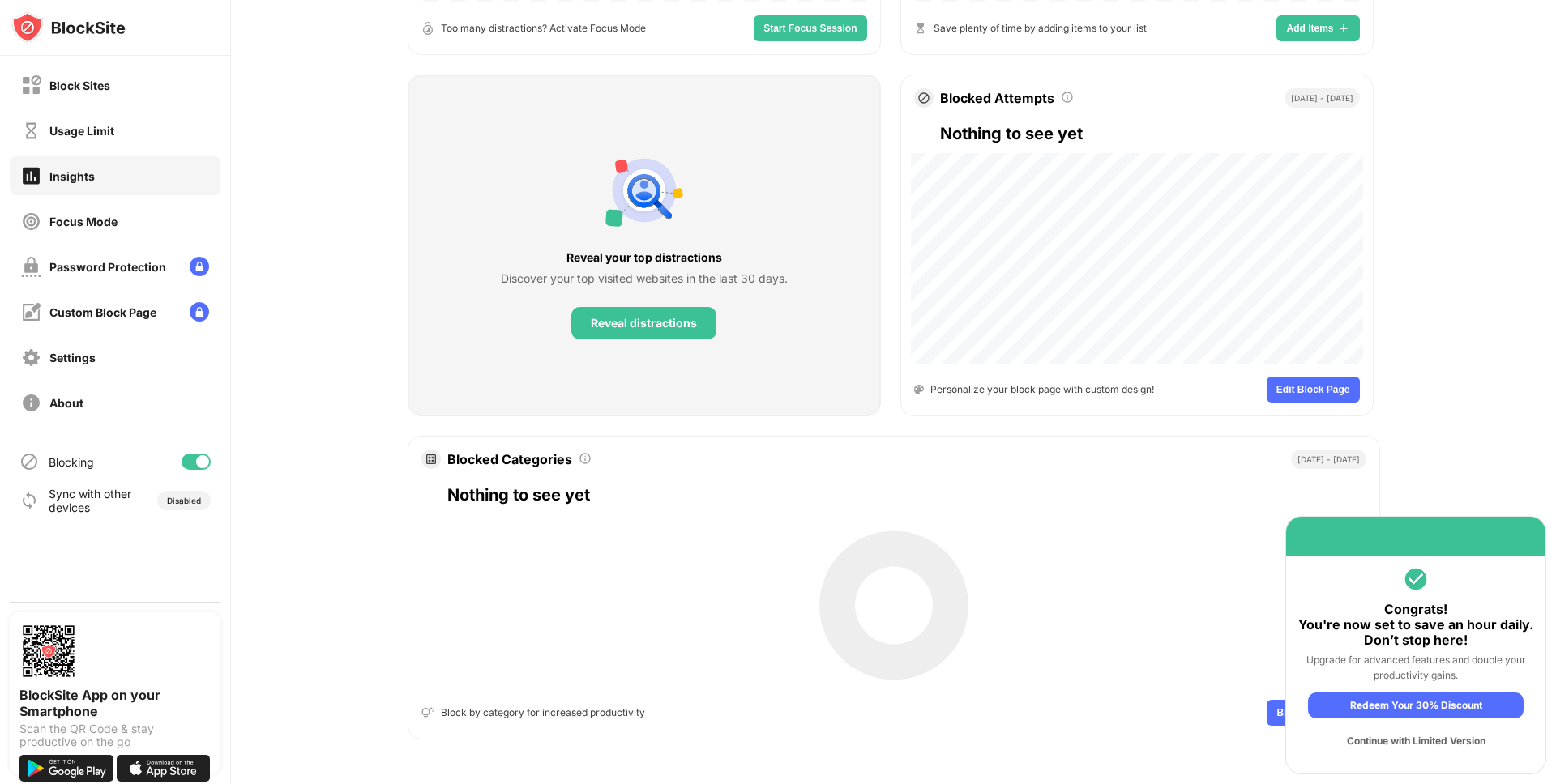
click at [1448, 746] on div "Continue with Limited Version" at bounding box center [1415, 740] width 215 height 26
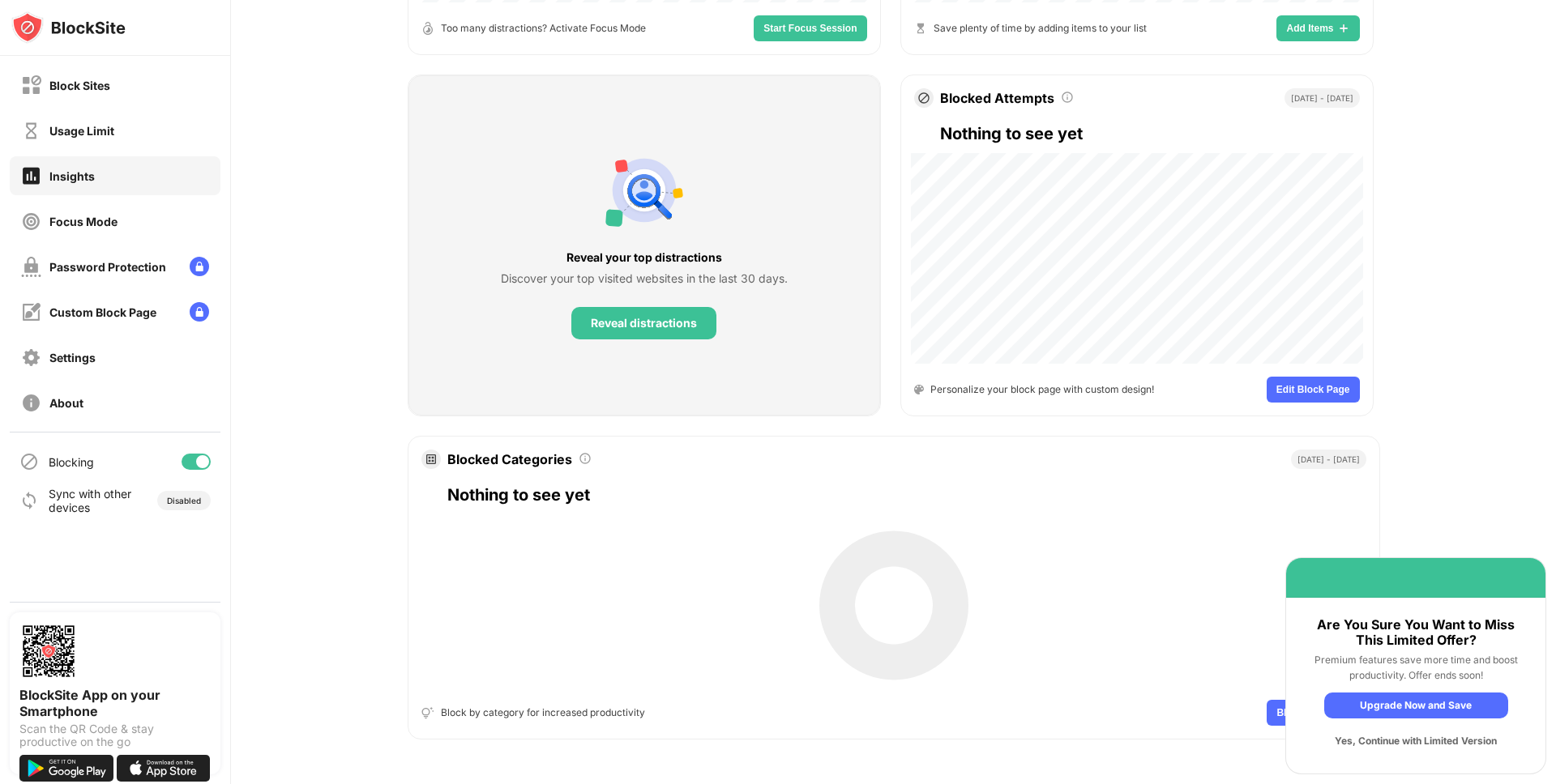
click at [1450, 745] on div "Yes, Continue with Limited Version" at bounding box center [1415, 740] width 184 height 26
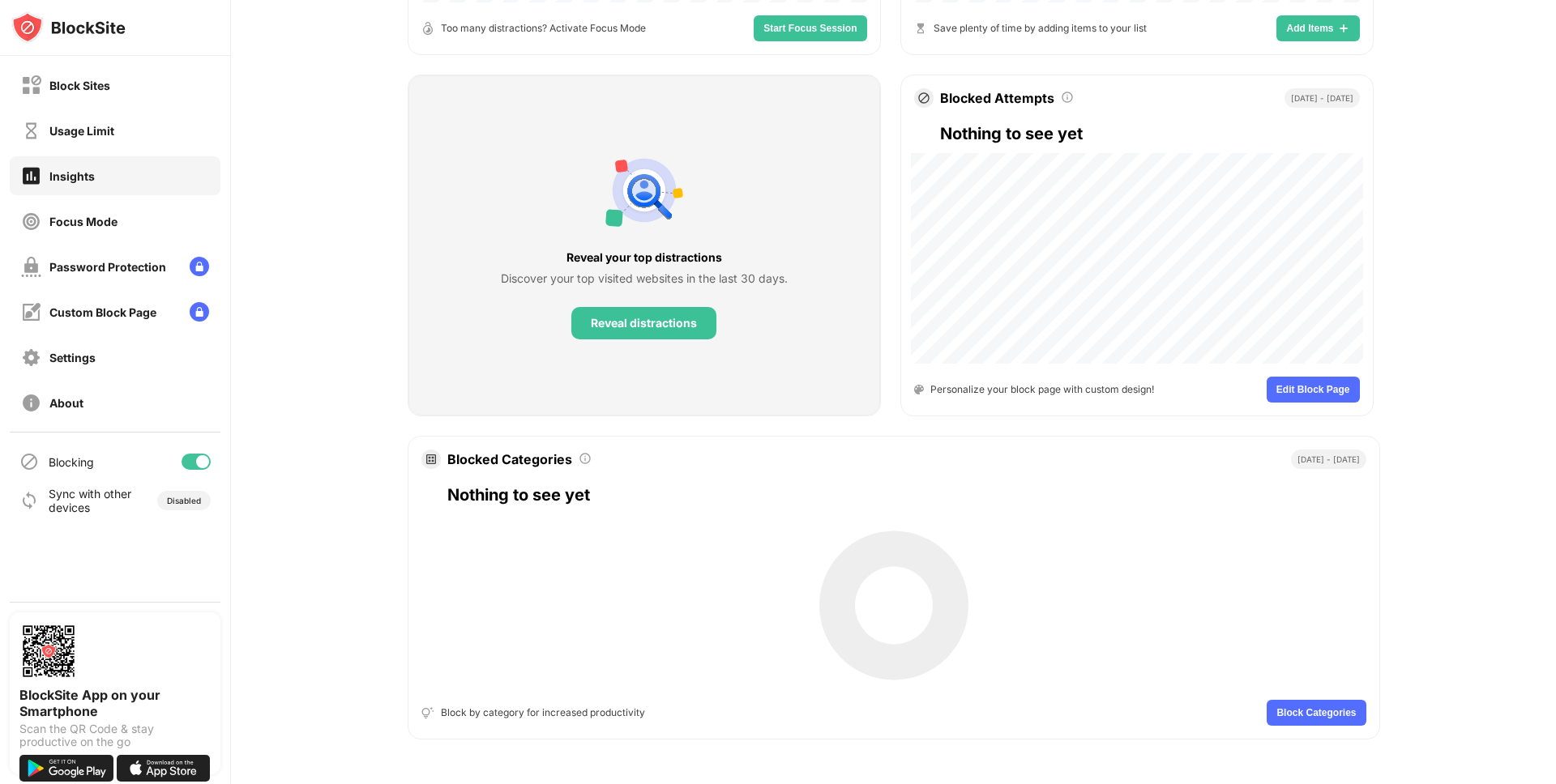
click at [1454, 701] on div "Your Focus Insights Track Your Focus and See How You Spend Time Online Last 7 d…" at bounding box center [894, 130] width 1325 height 1310
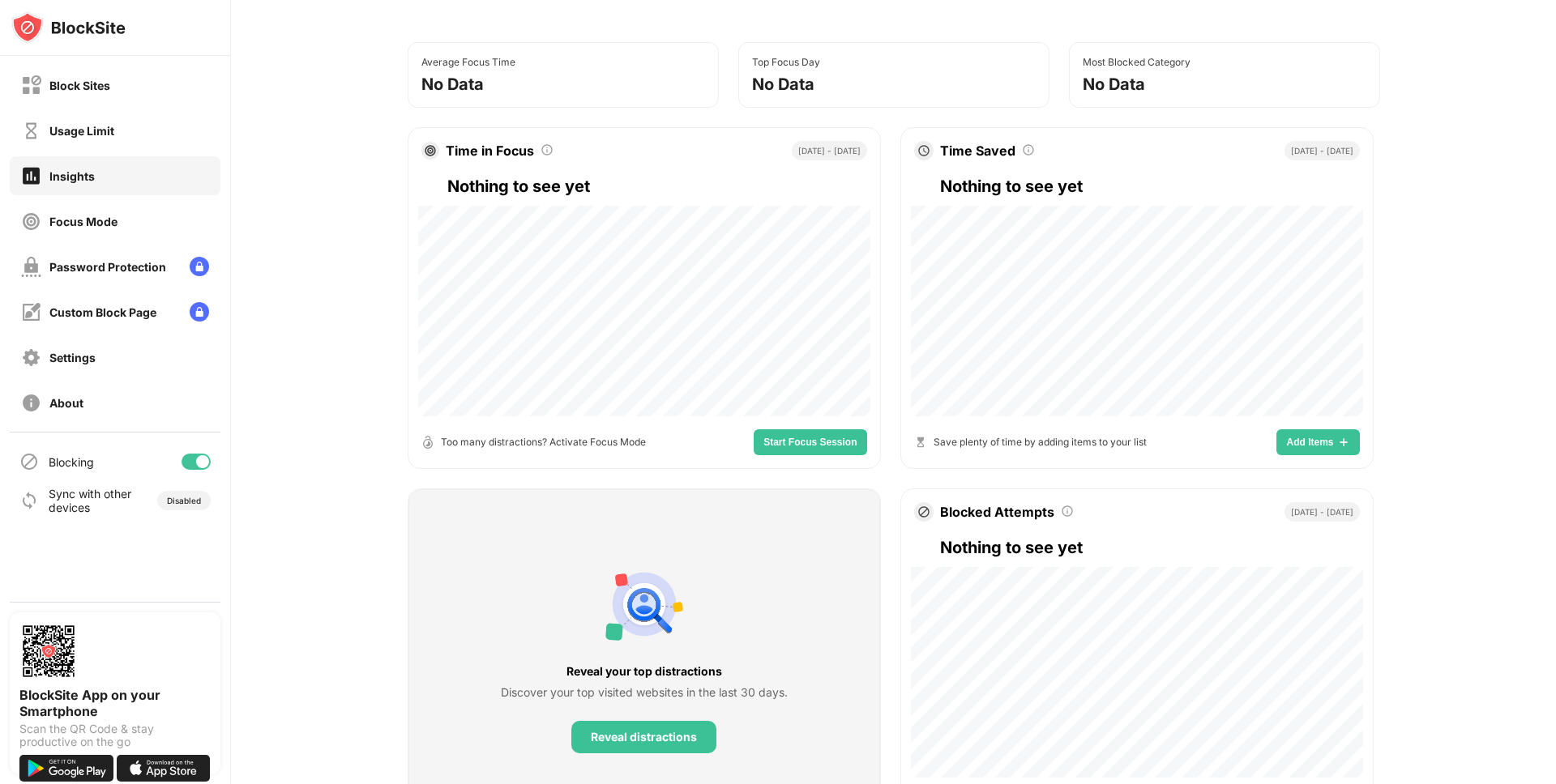
scroll to position [9, 0]
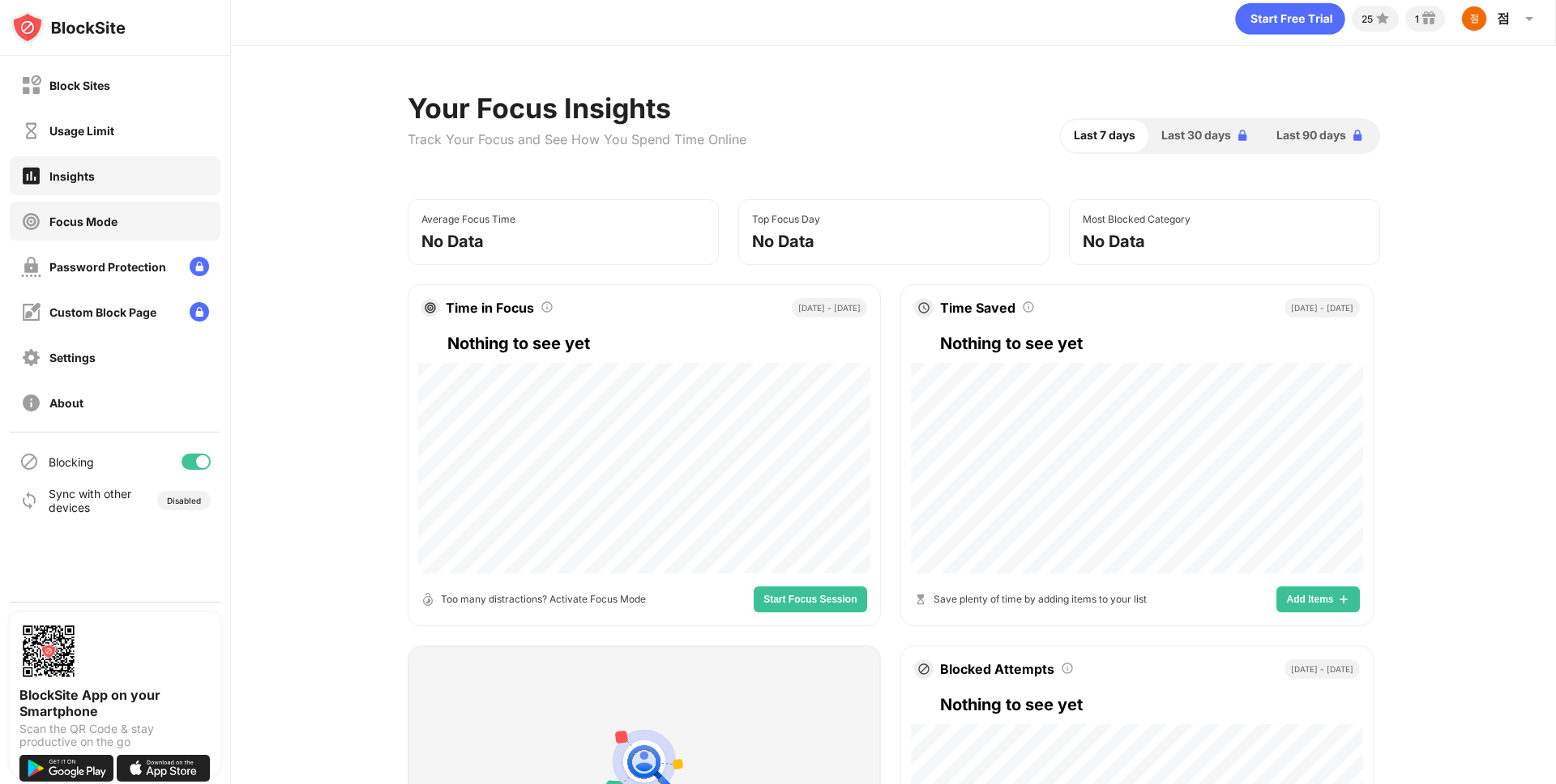
click at [131, 226] on div "Focus Mode" at bounding box center [114, 221] width 211 height 39
